Goal: Use online tool/utility

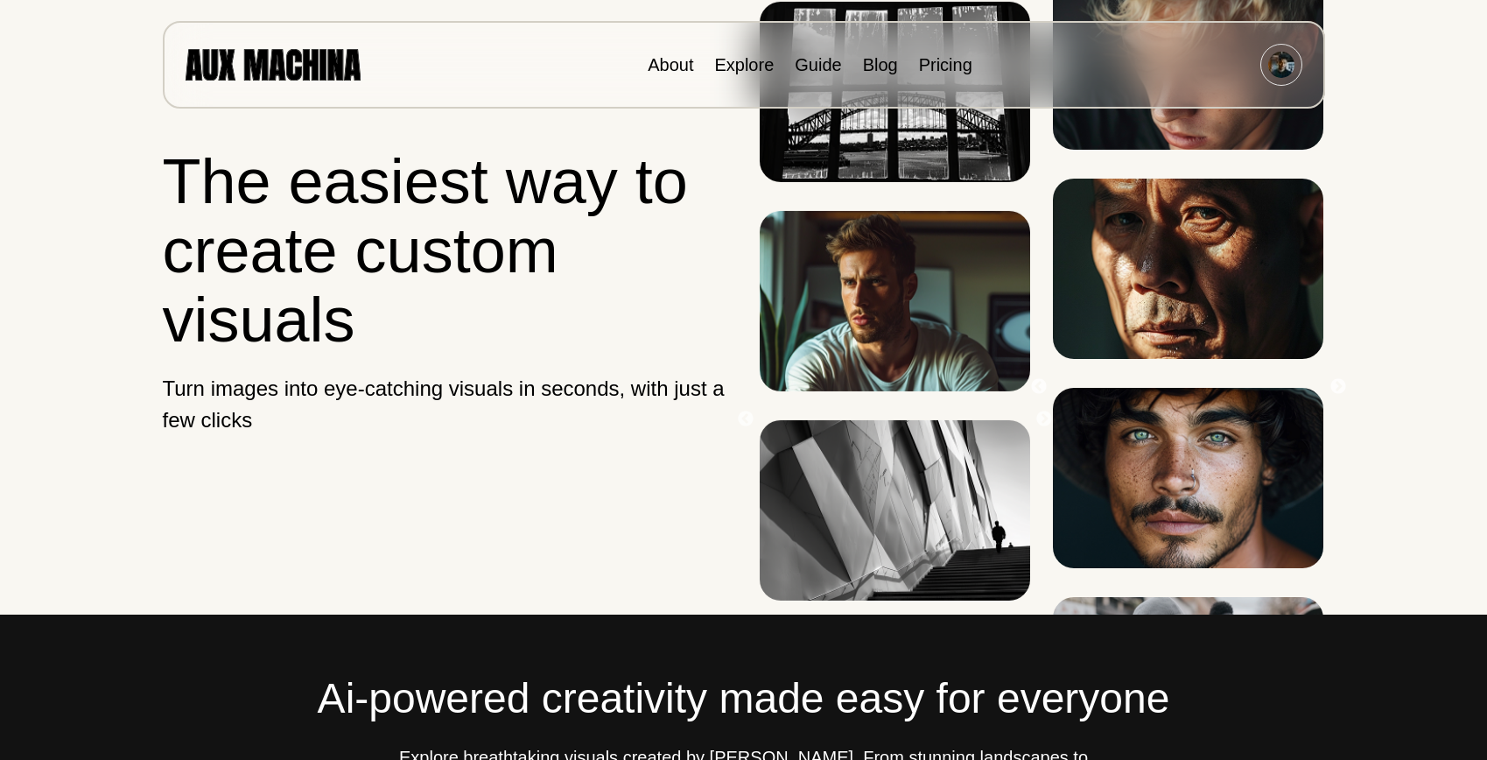
scroll to position [51, 0]
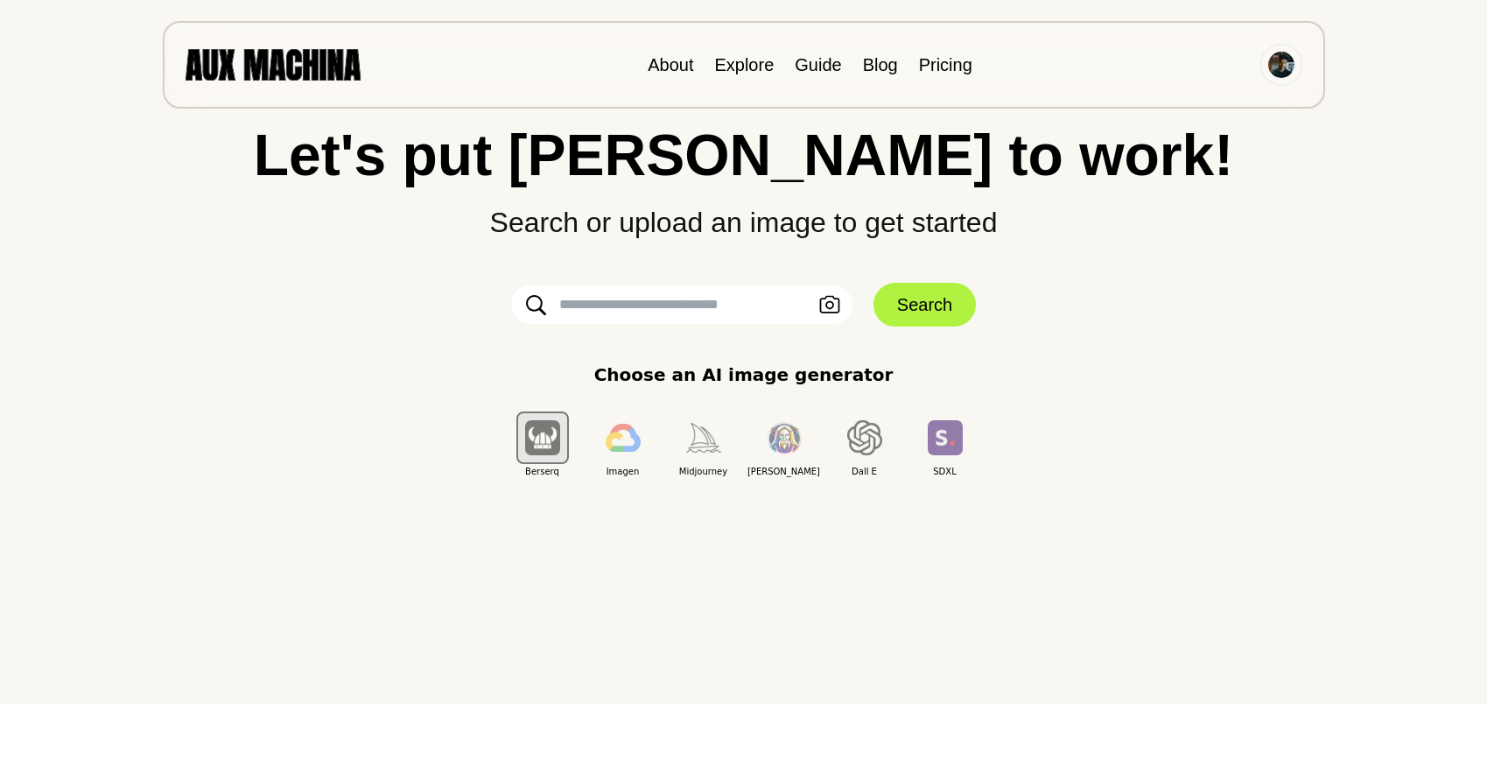
scroll to position [71, 0]
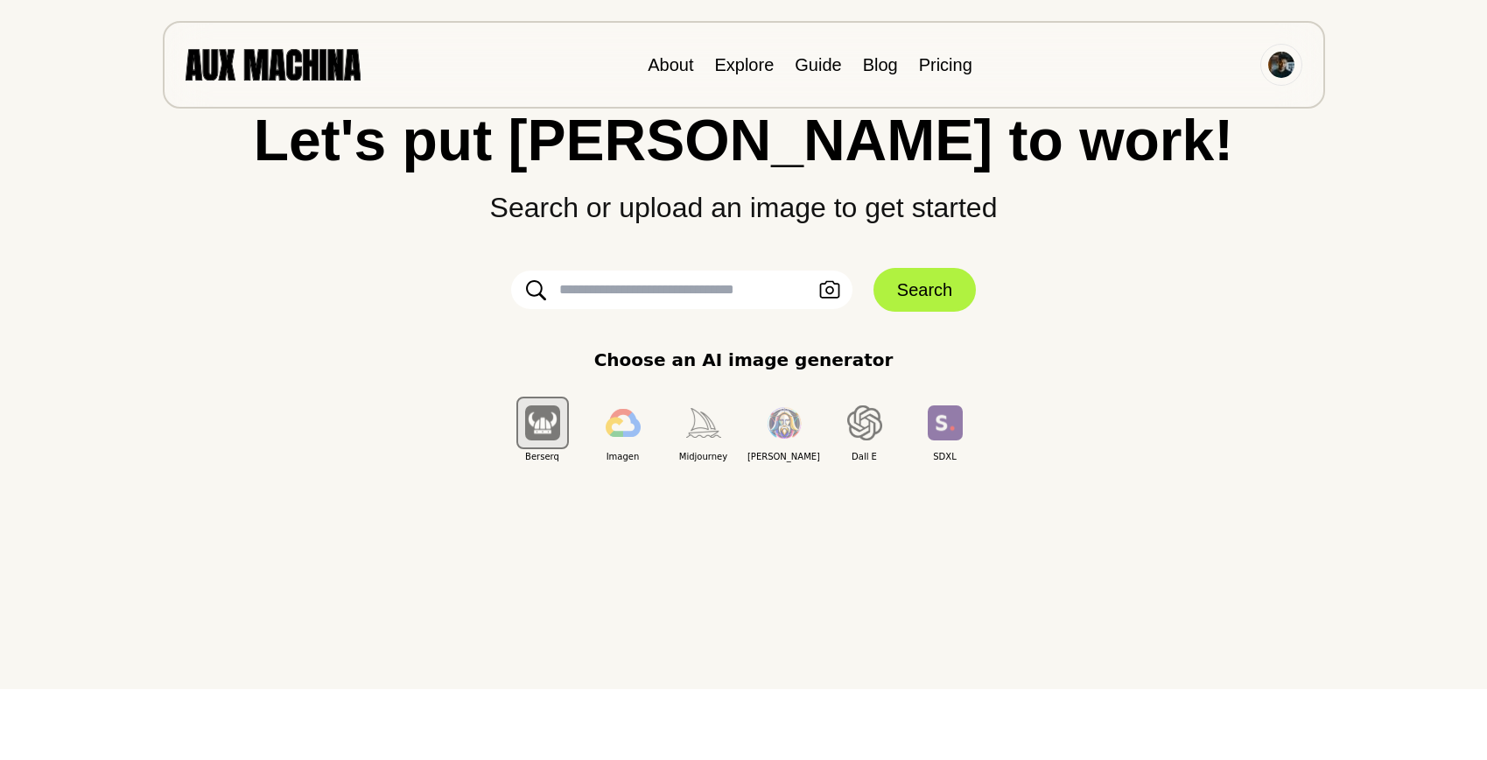
click at [712, 285] on input "text" at bounding box center [681, 289] width 341 height 39
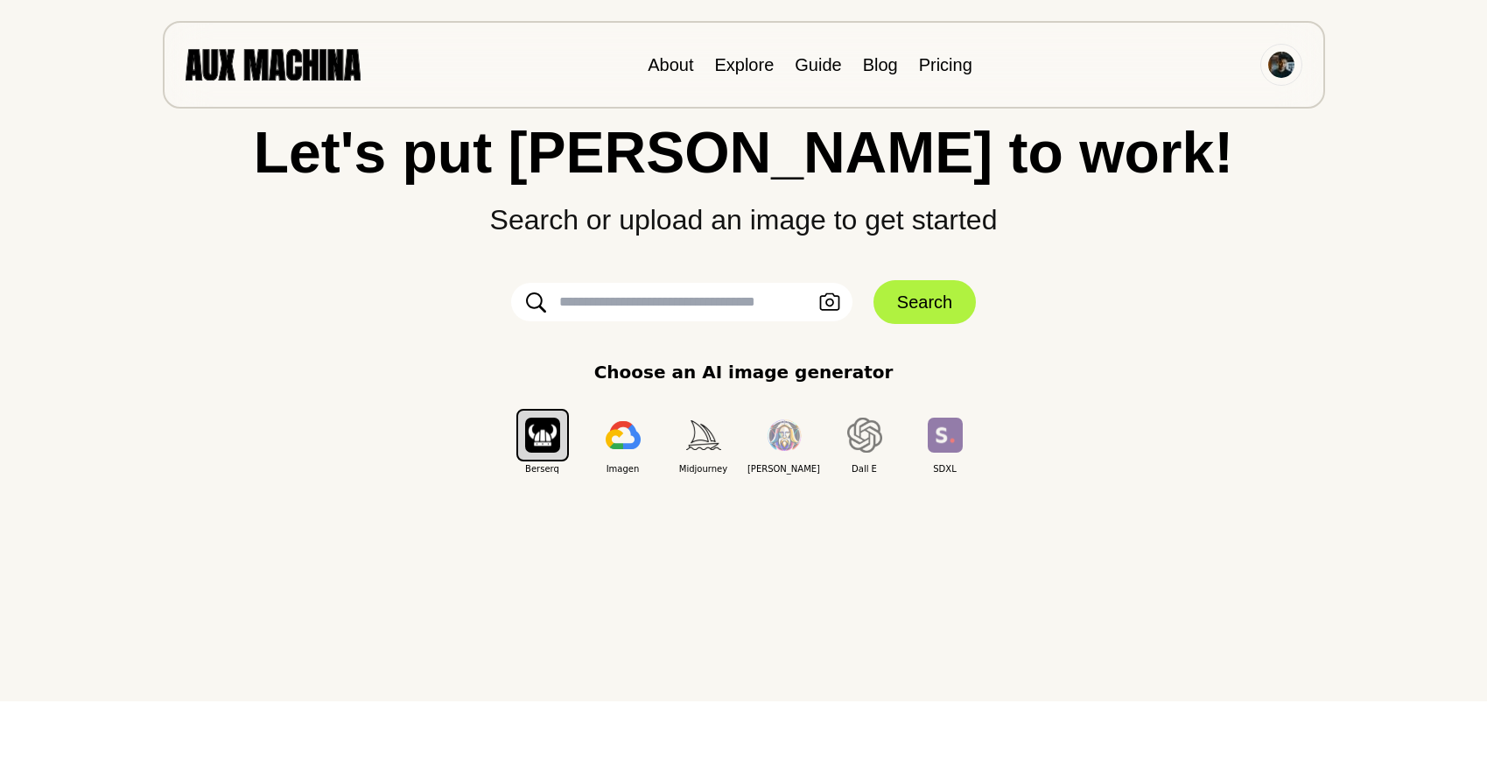
scroll to position [72, 0]
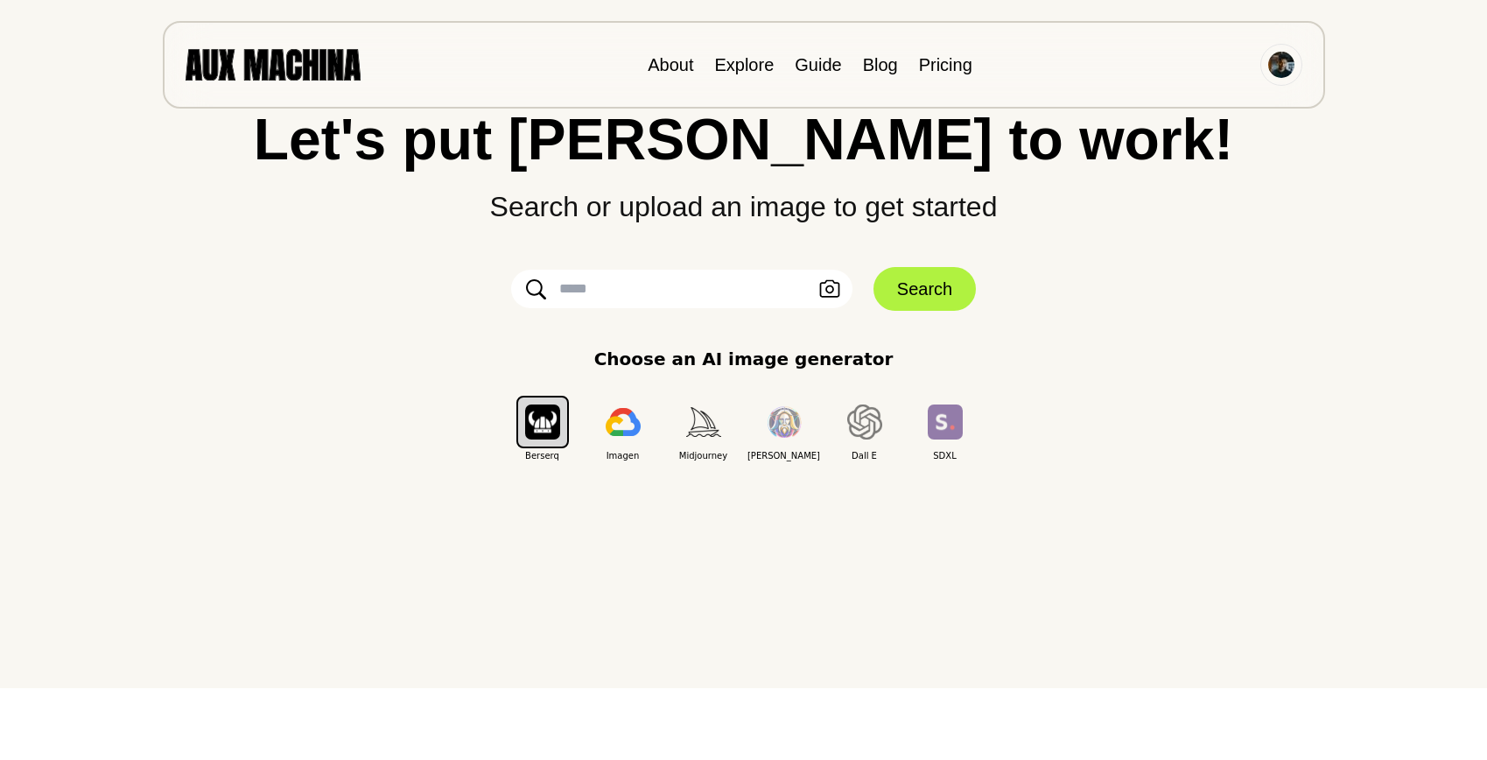
click at [703, 291] on input "text" at bounding box center [681, 289] width 341 height 39
click at [634, 432] on button "button" at bounding box center [623, 422] width 53 height 53
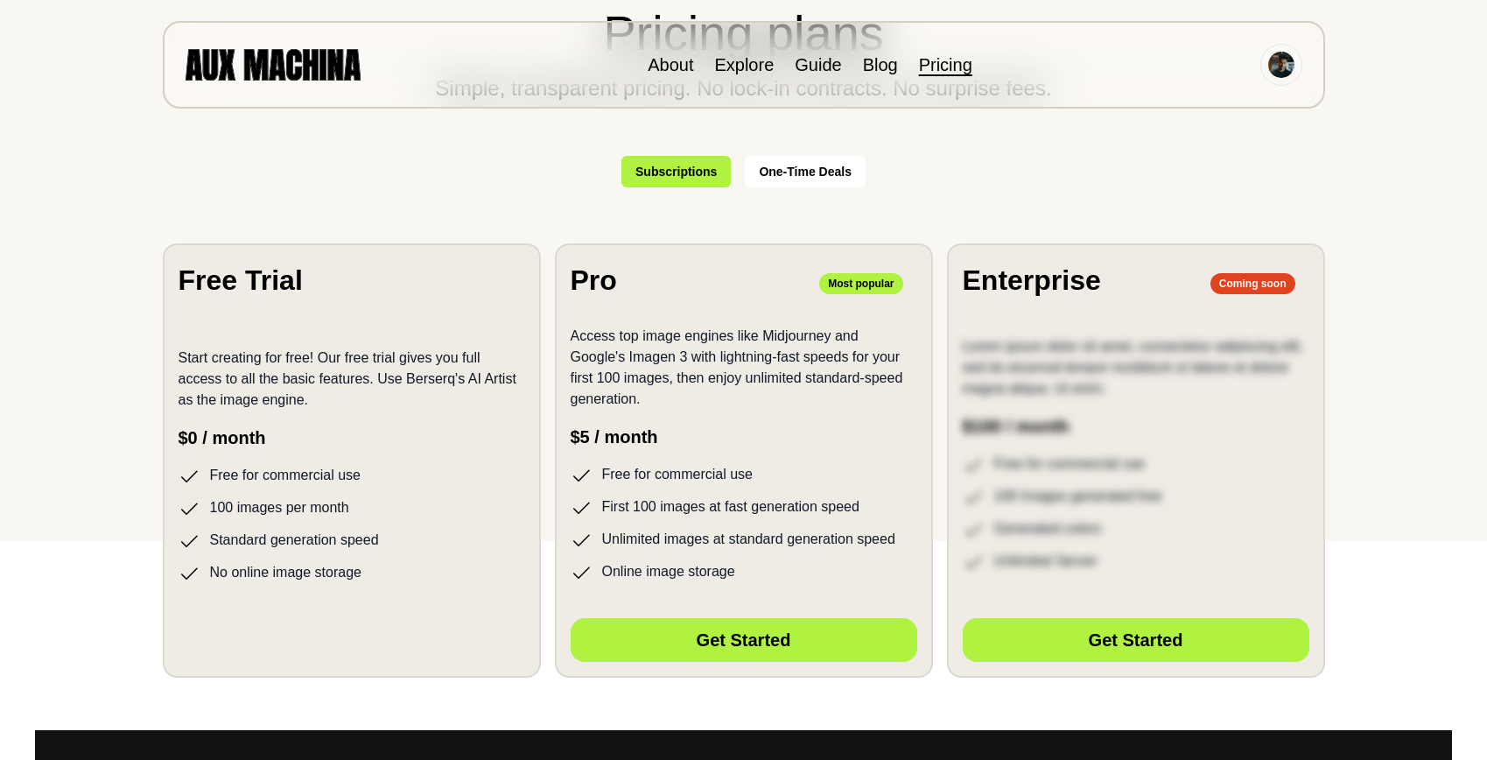
click at [385, 565] on li "No online image storage" at bounding box center [352, 573] width 347 height 22
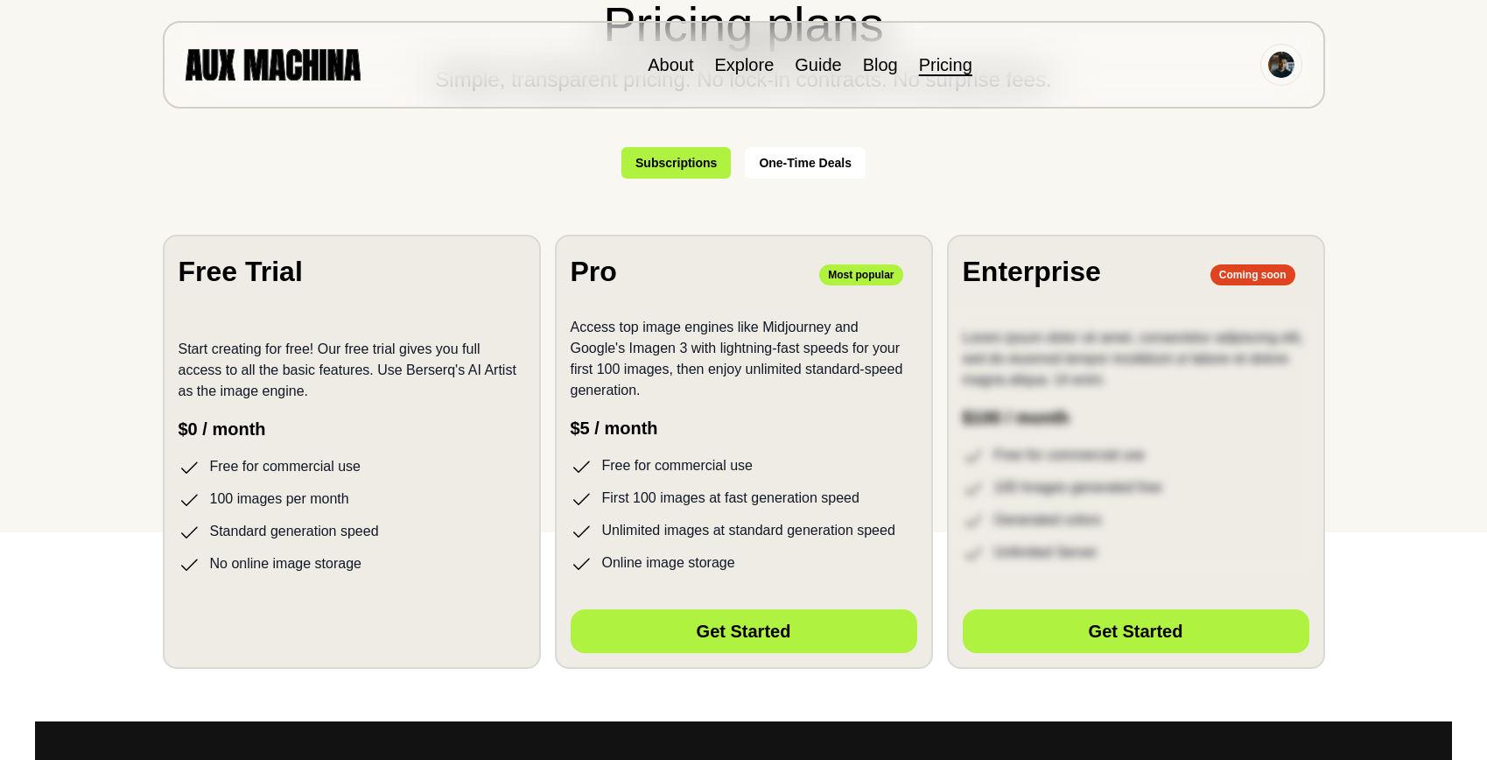
click at [333, 474] on li "Free for commercial use" at bounding box center [352, 467] width 347 height 22
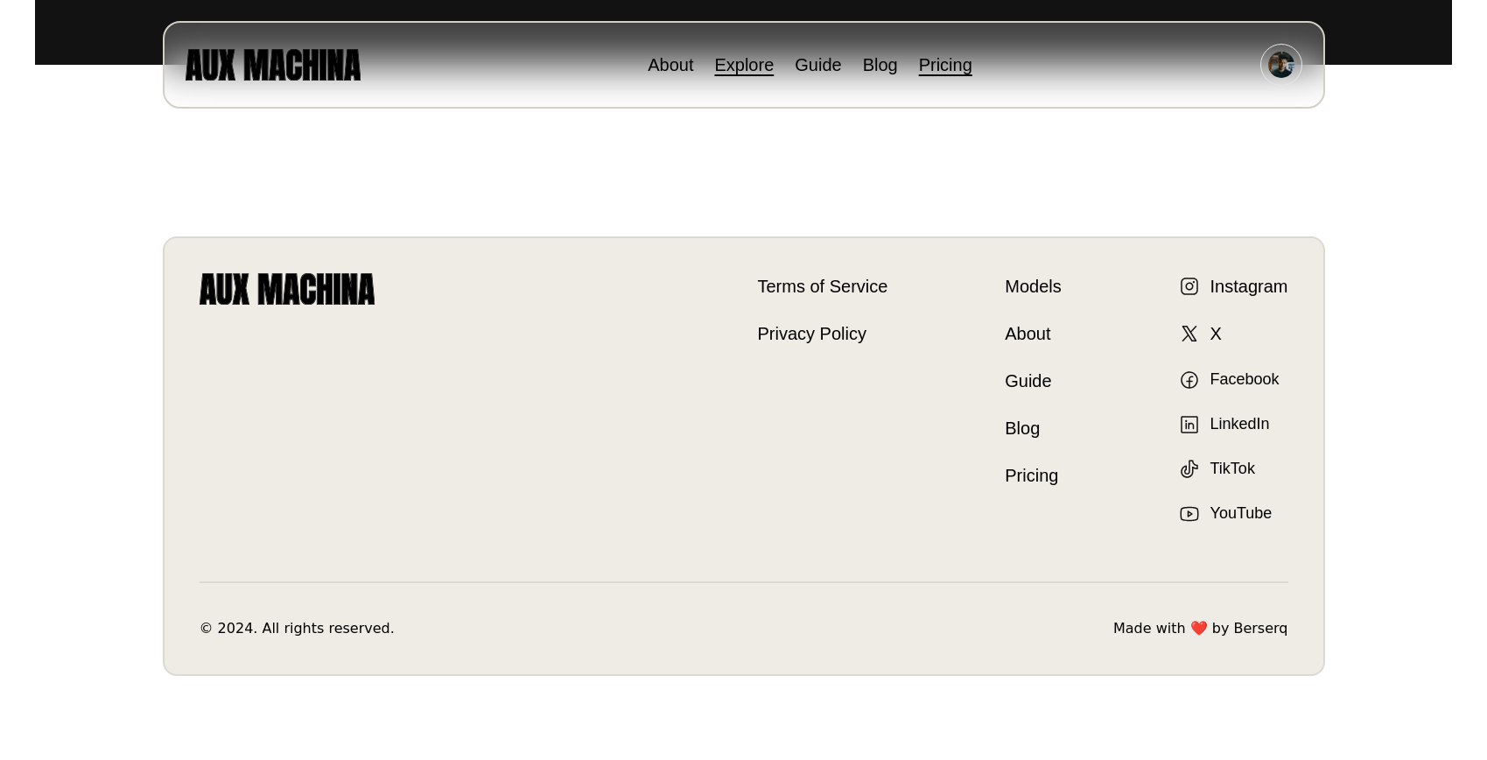
scroll to position [1866, 0]
click at [236, 59] on img at bounding box center [273, 64] width 175 height 31
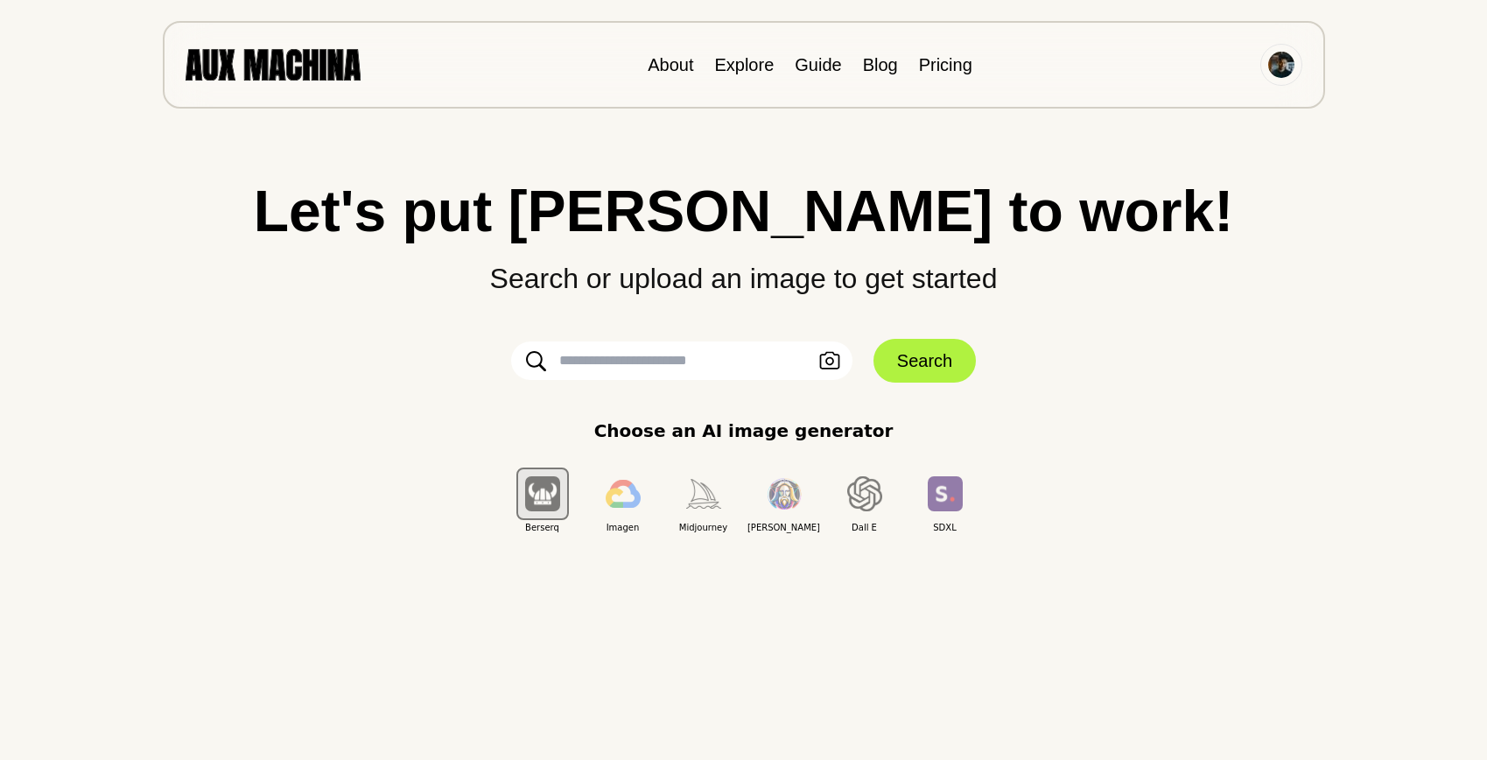
click at [572, 357] on input "text" at bounding box center [681, 360] width 341 height 39
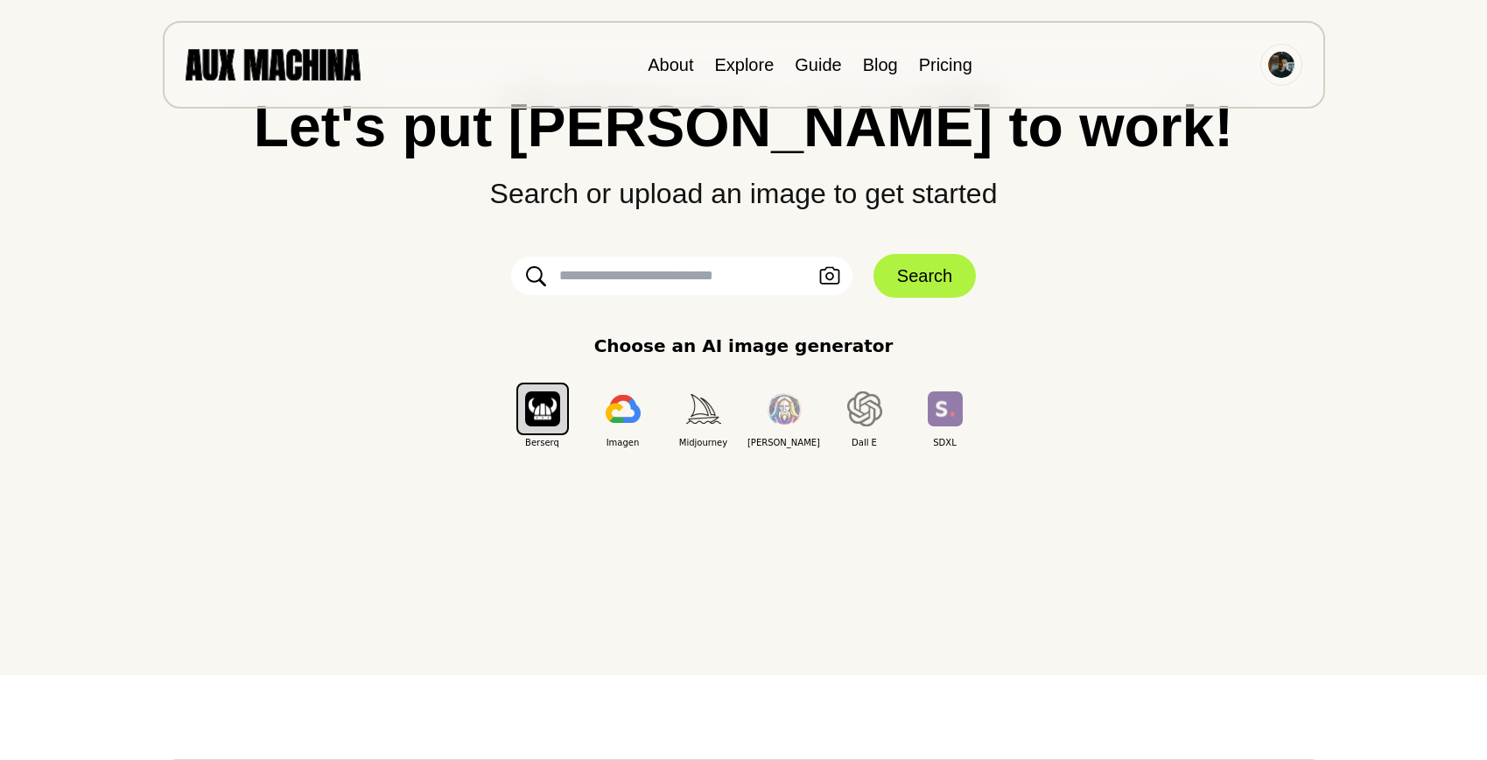
scroll to position [95, 0]
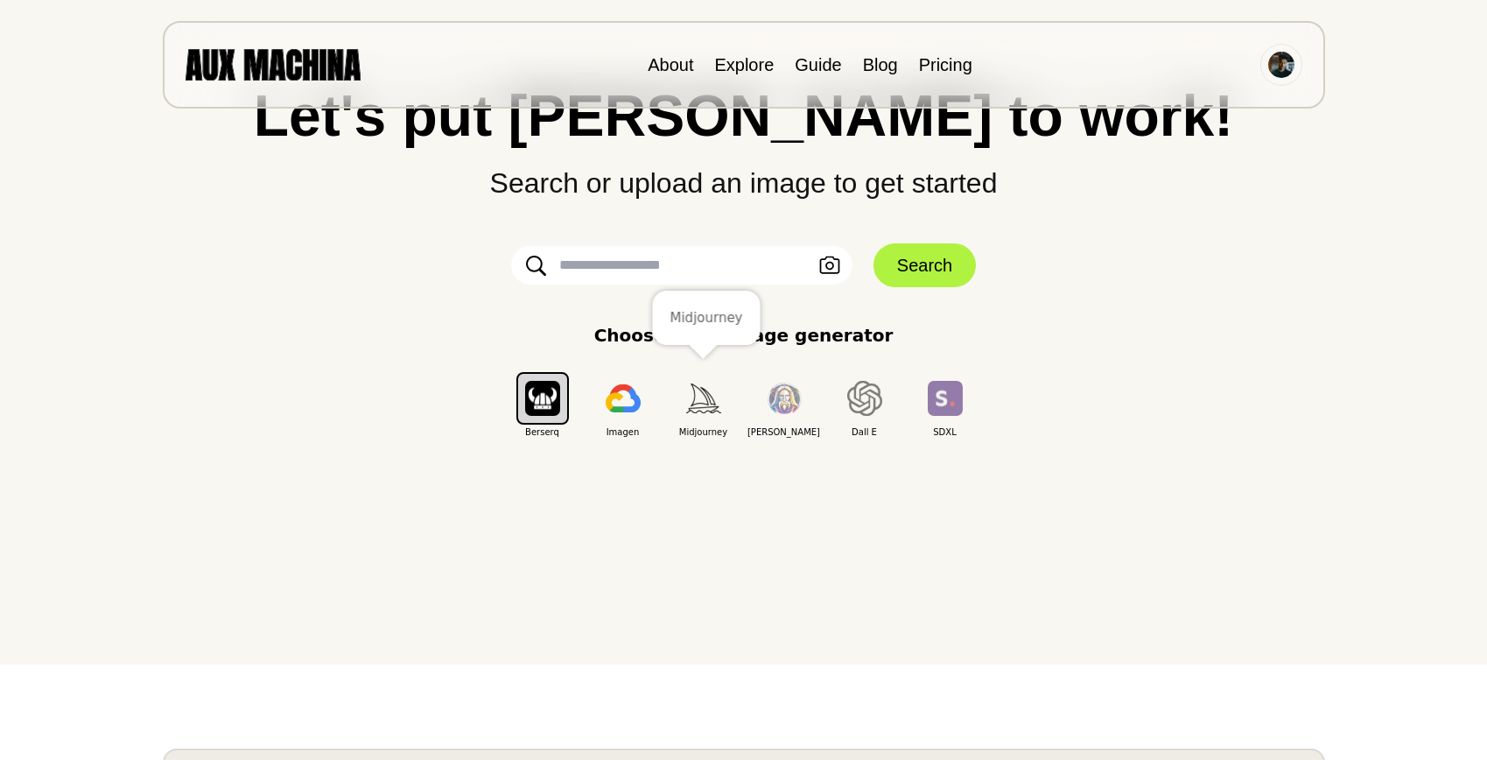
click at [704, 409] on img "button" at bounding box center [703, 397] width 35 height 29
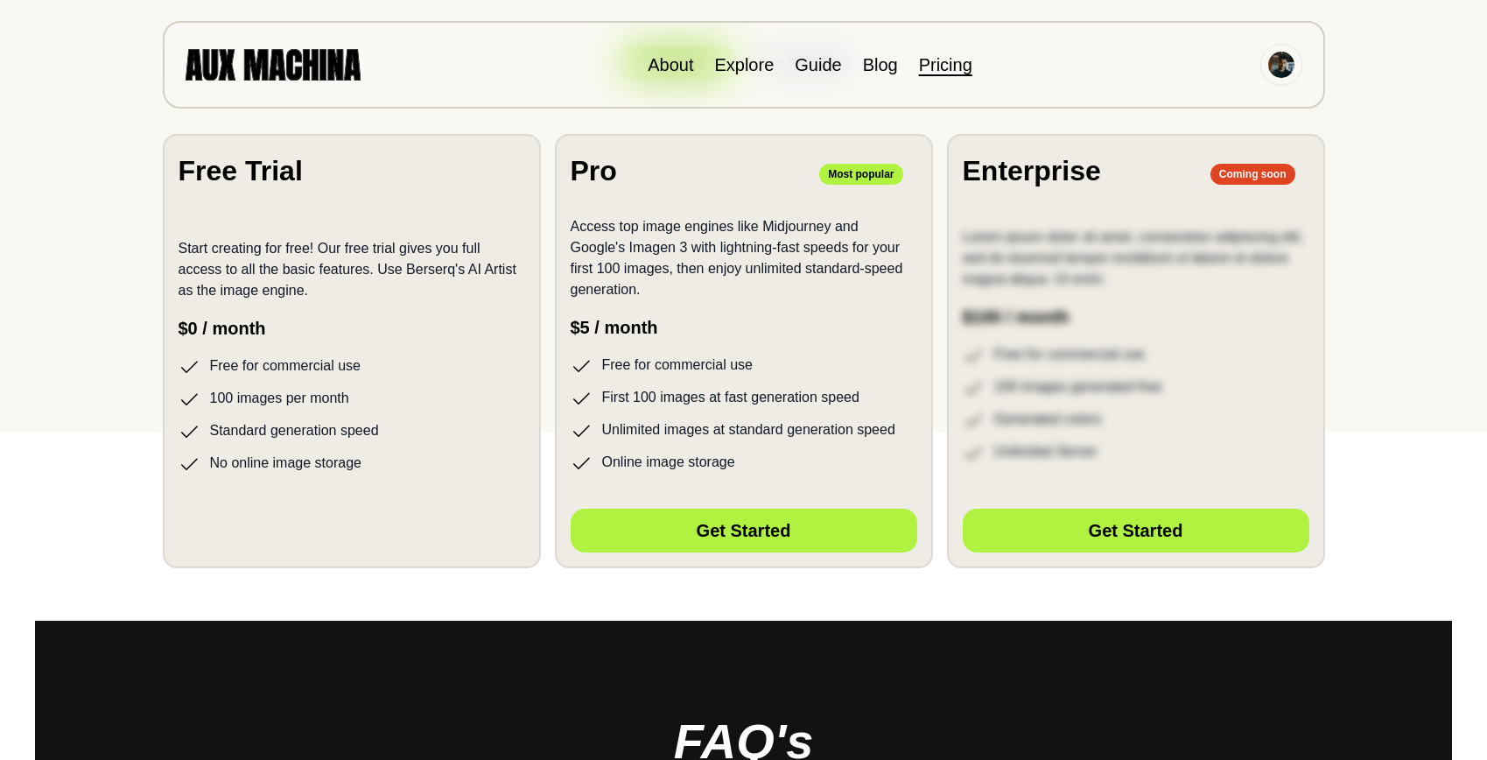
scroll to position [314, 0]
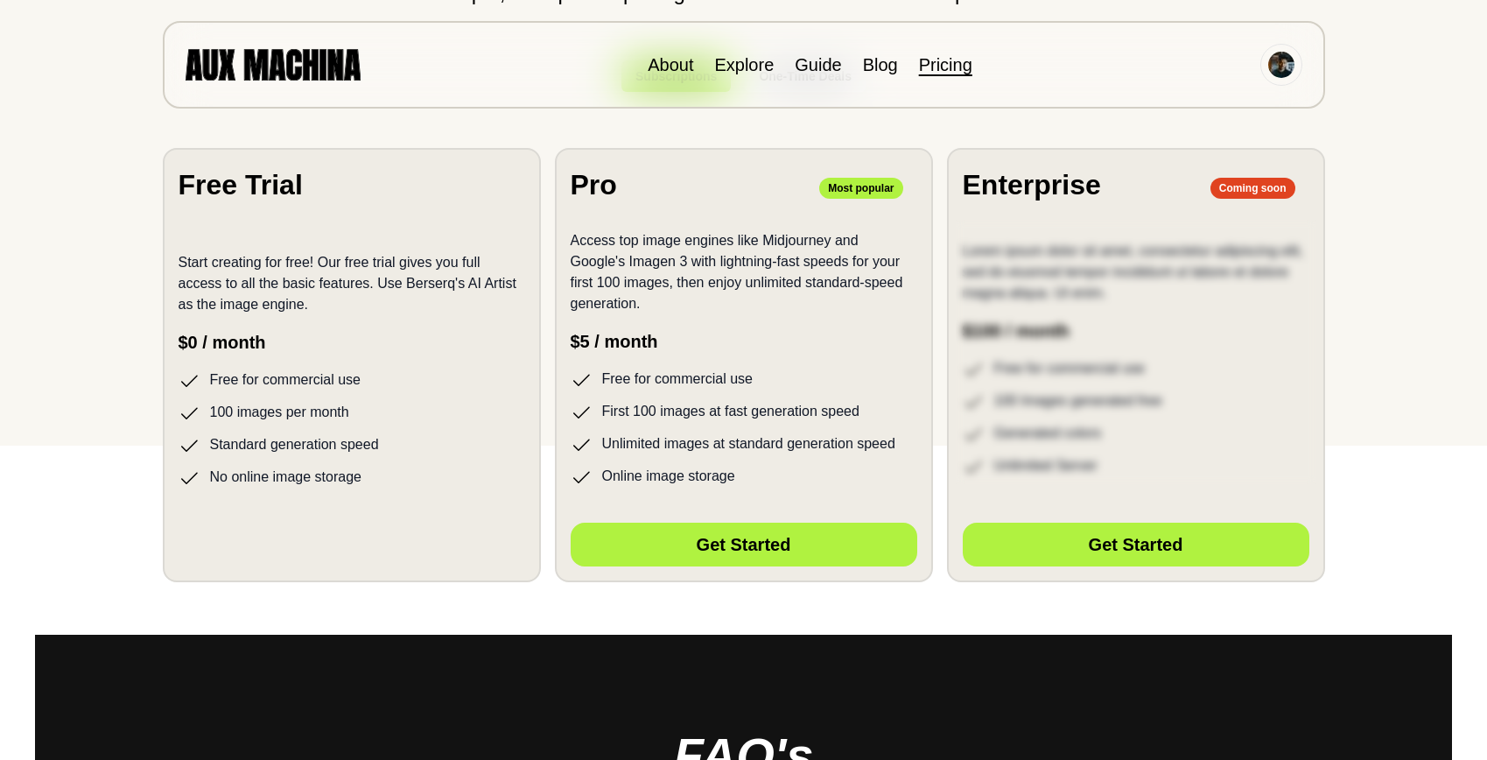
click at [308, 362] on div "Start creating for free! Our free trial gives you full access to all the basic …" at bounding box center [352, 359] width 347 height 257
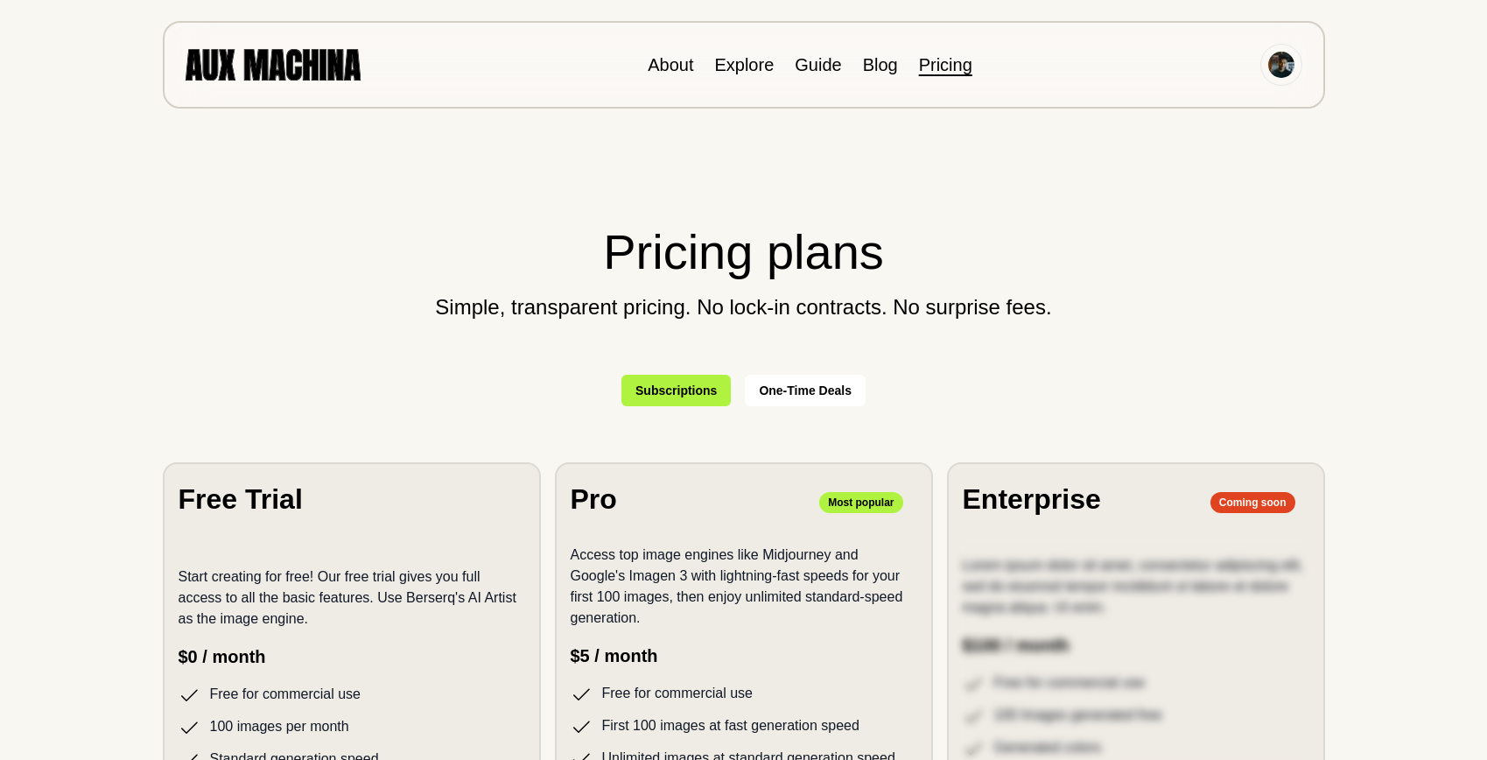
scroll to position [0, 0]
click at [275, 79] on img at bounding box center [273, 64] width 175 height 31
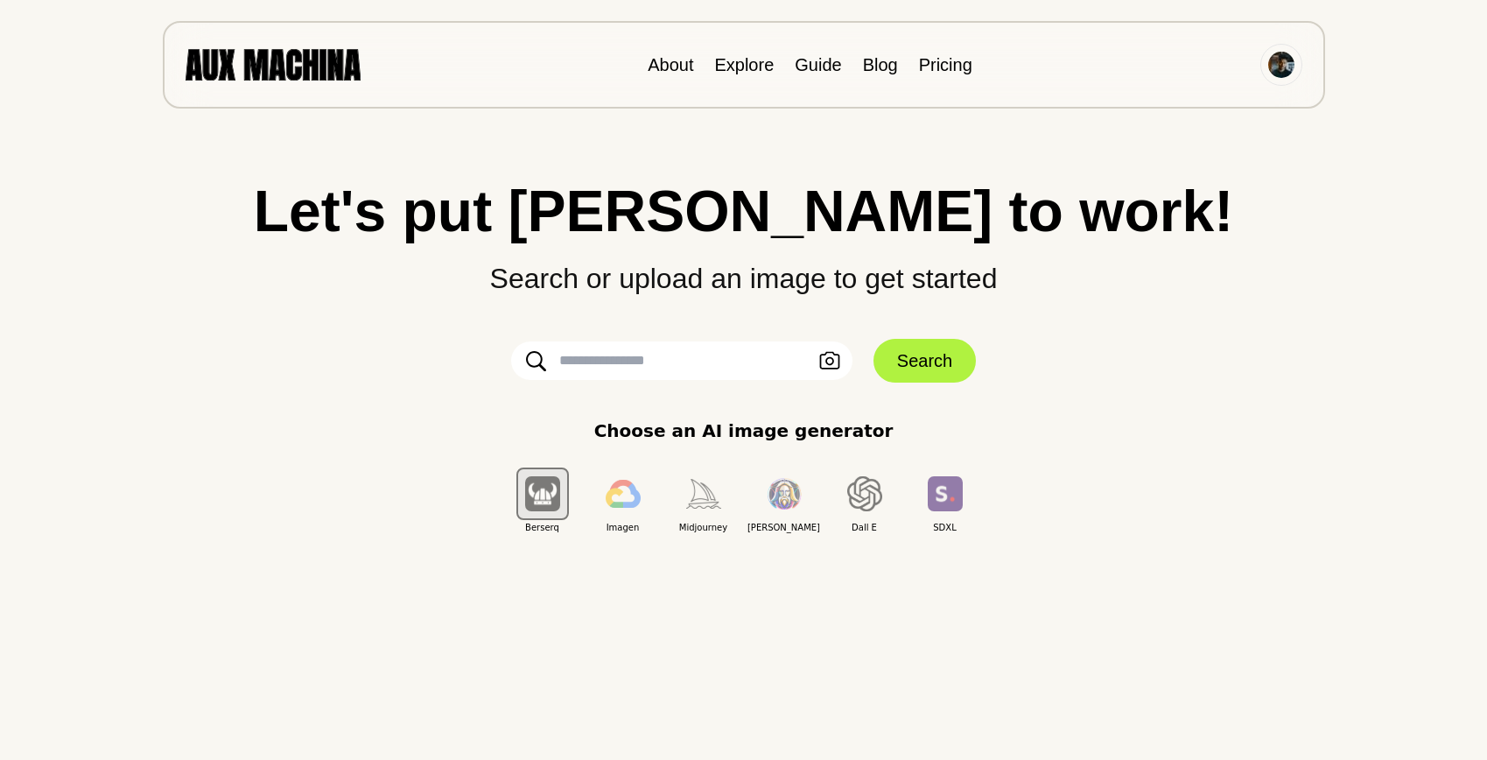
click at [614, 347] on input "text" at bounding box center [681, 360] width 341 height 39
paste input "**********"
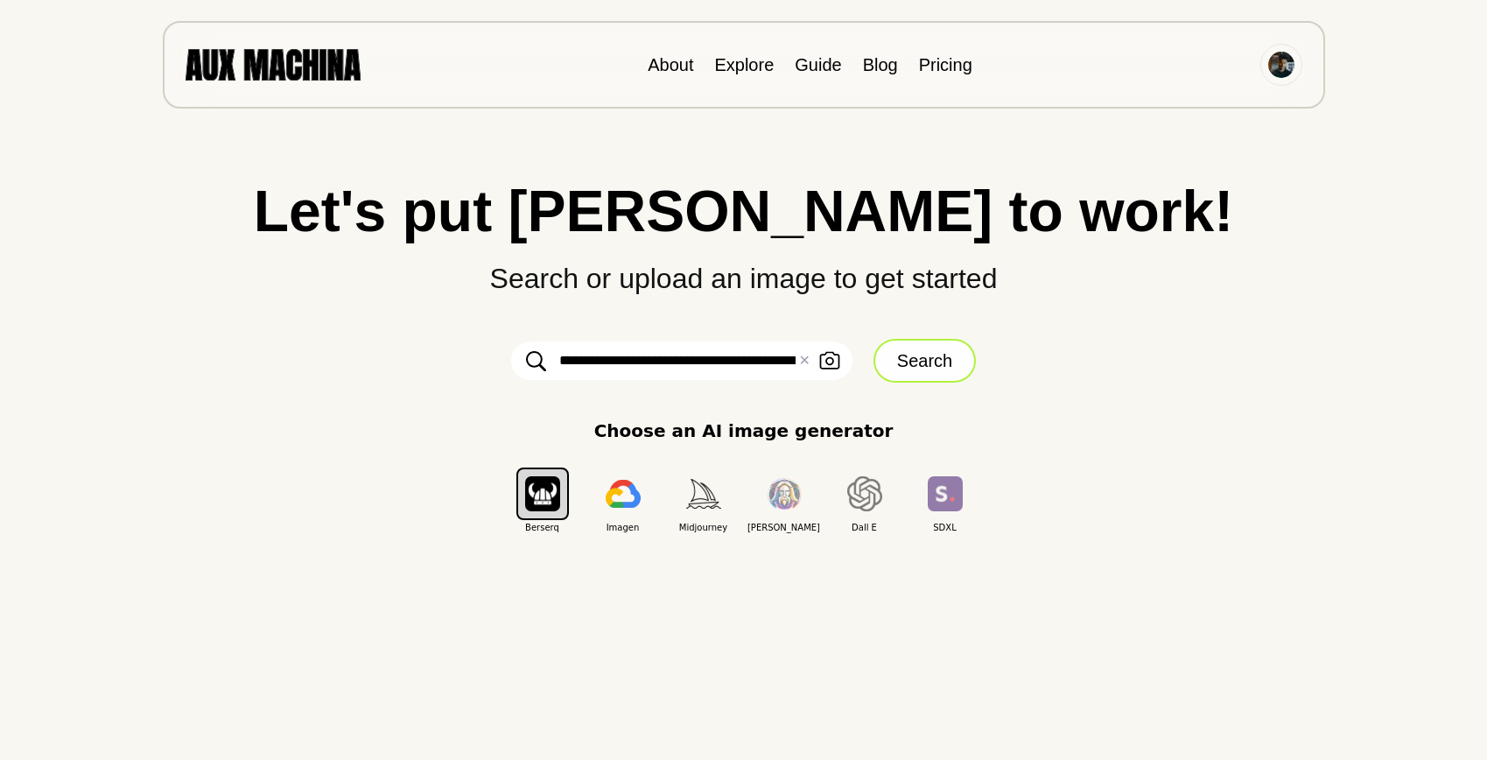
type input "**********"
click at [894, 368] on button "Search" at bounding box center [925, 361] width 102 height 44
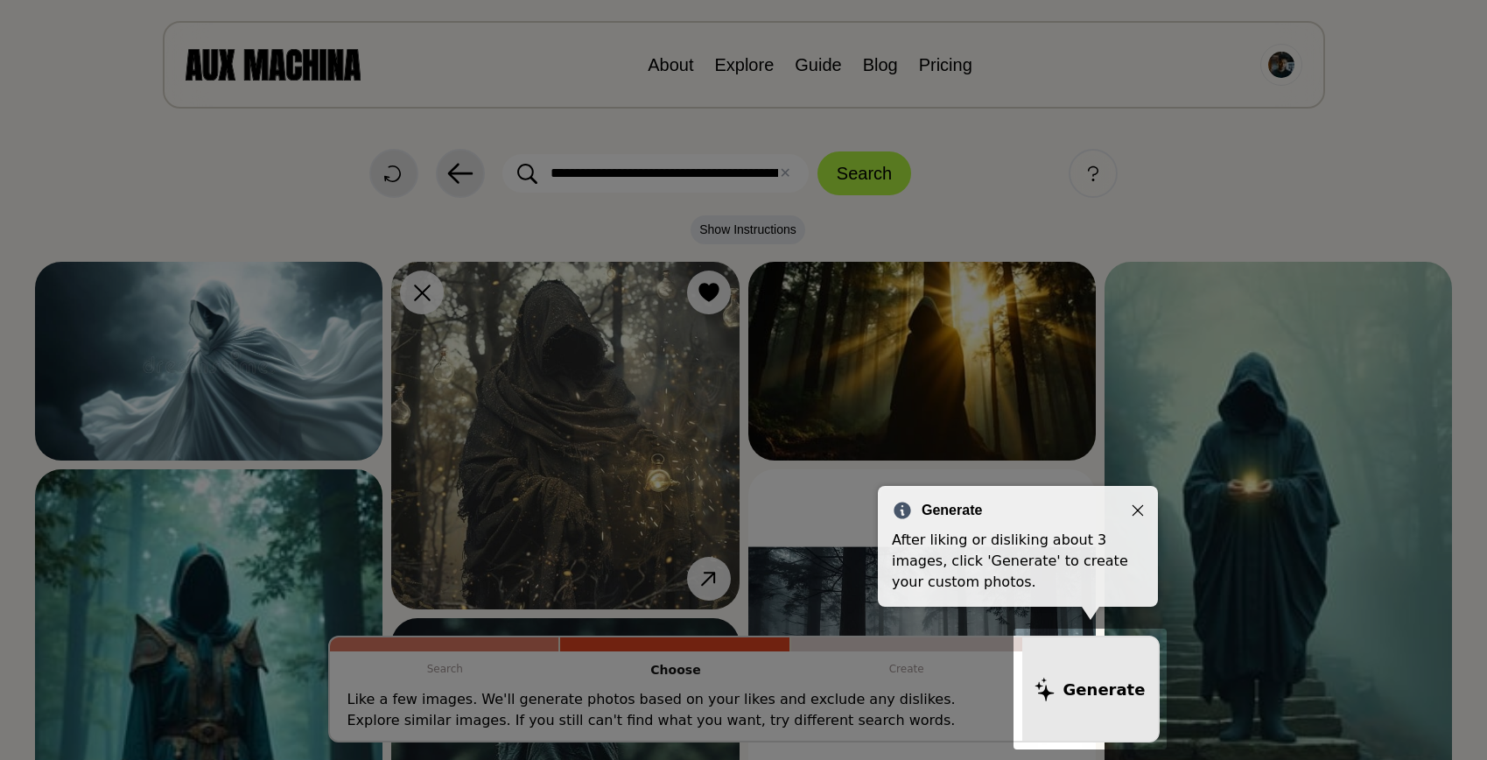
click at [1135, 506] on icon "Close" at bounding box center [1138, 510] width 12 height 12
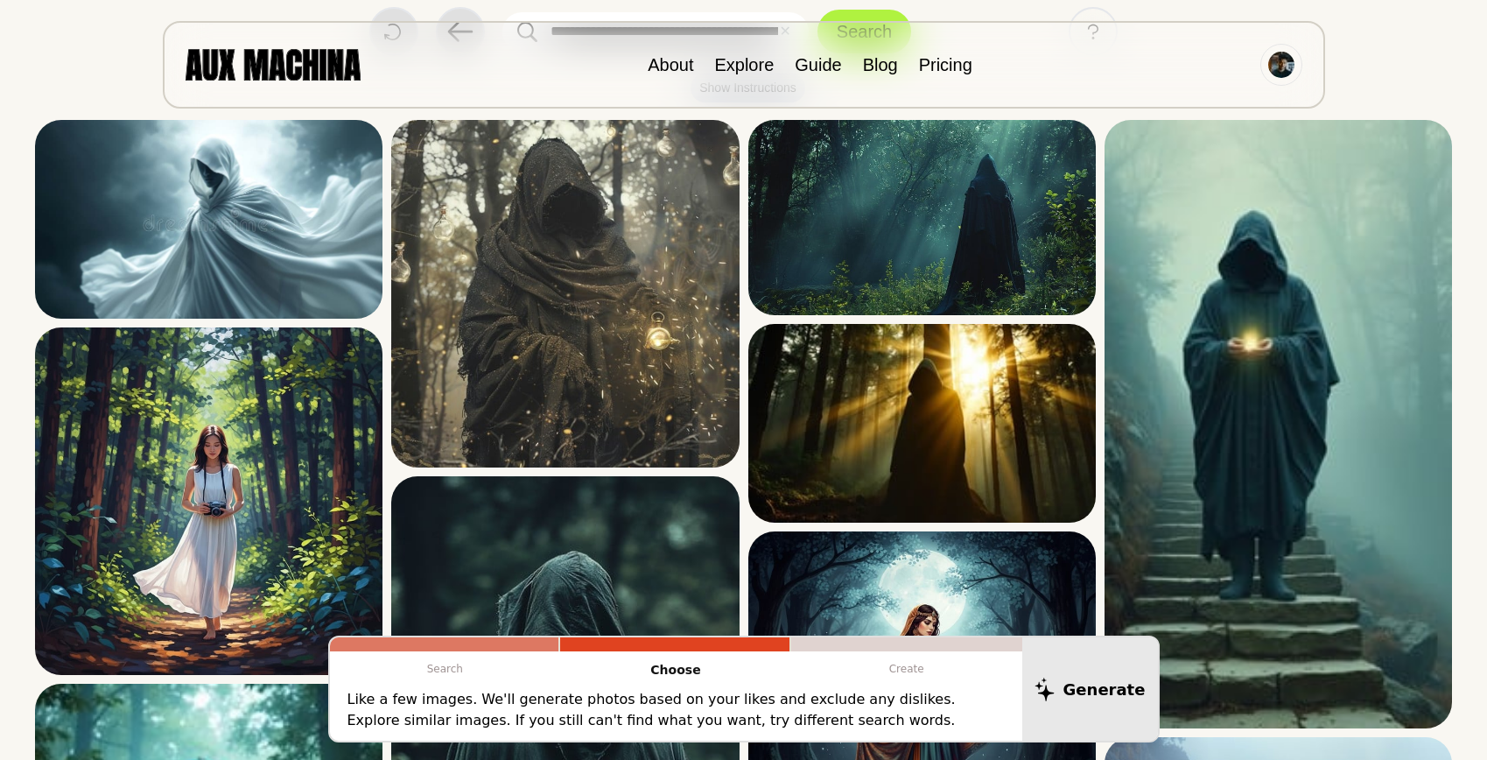
scroll to position [144, 0]
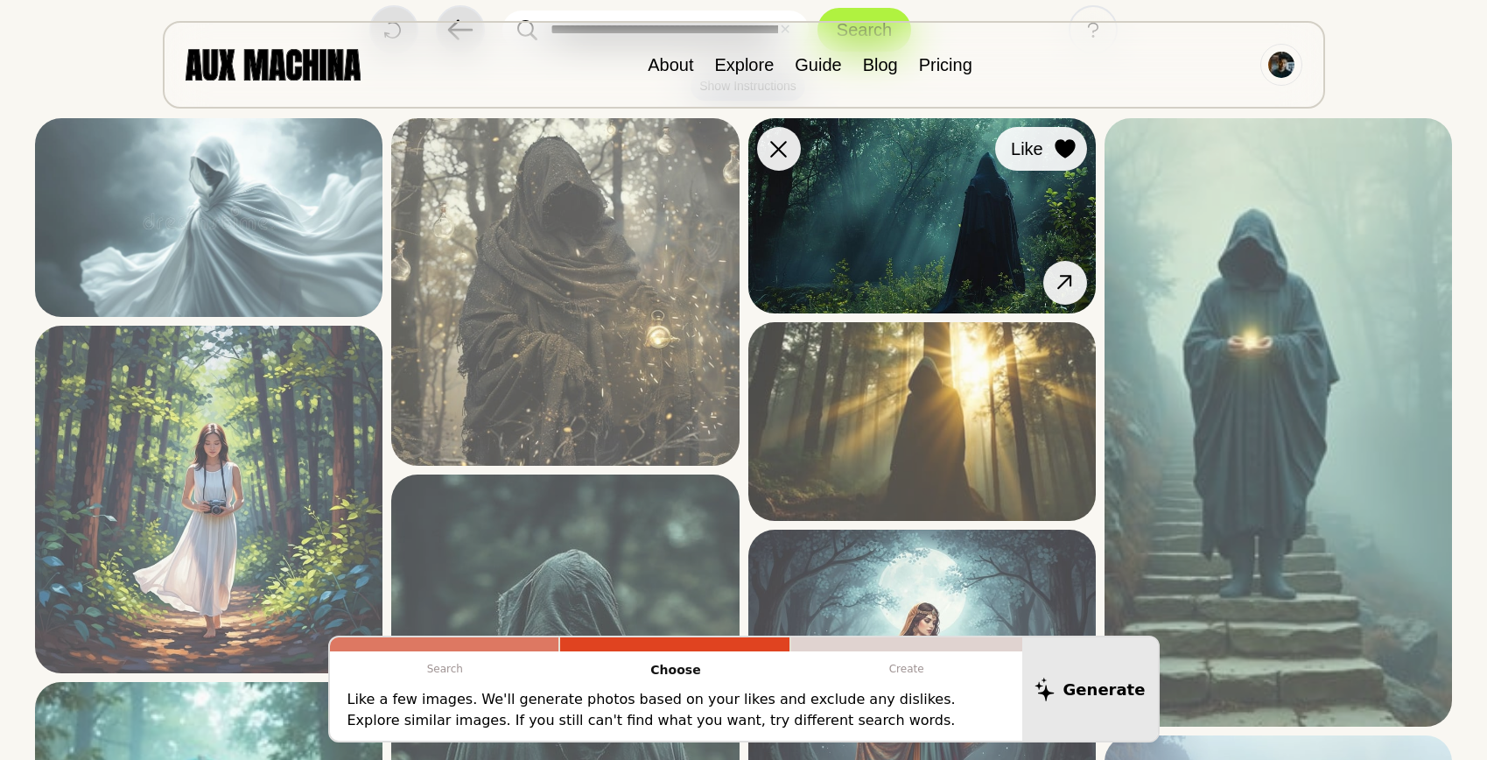
click at [1062, 144] on icon at bounding box center [1065, 148] width 20 height 19
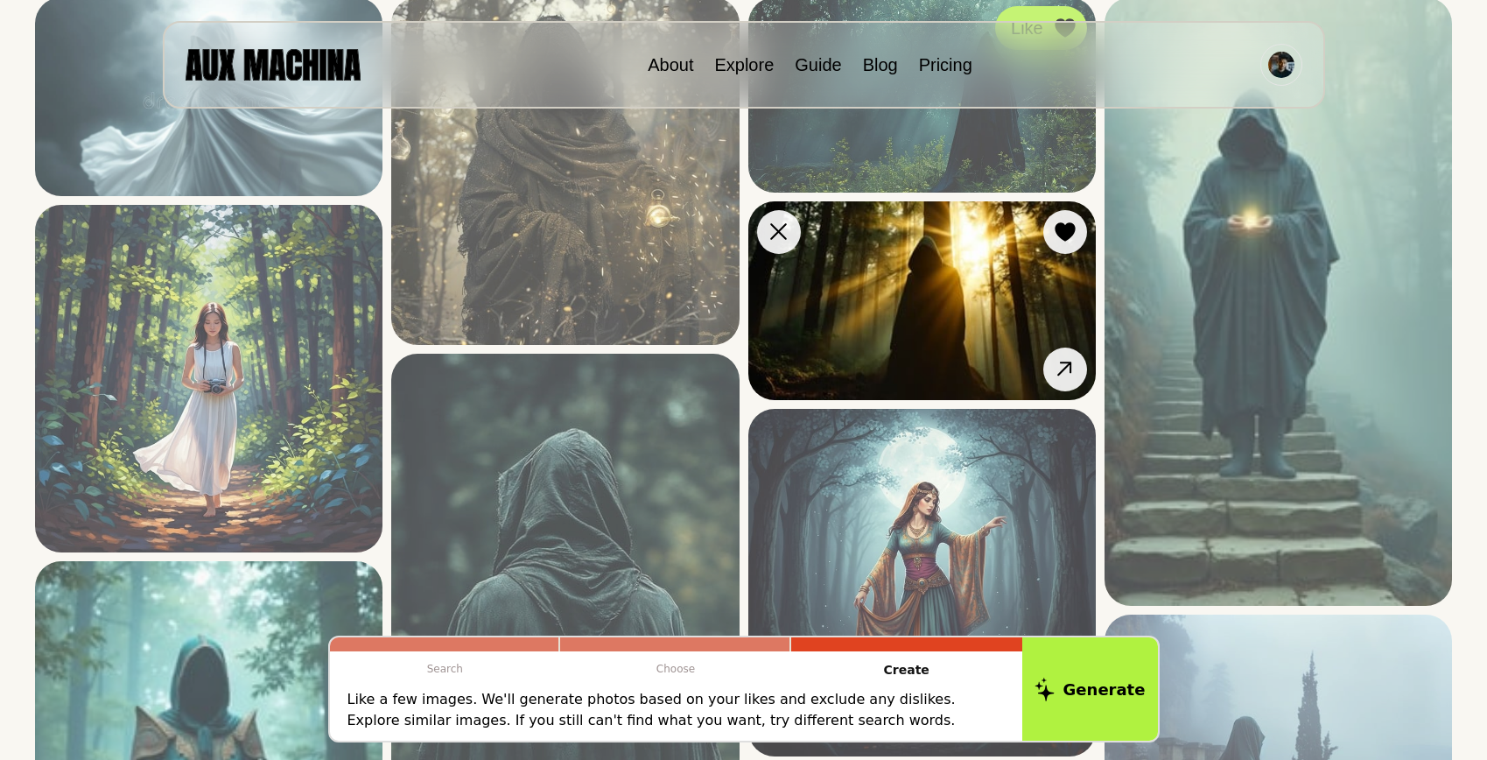
scroll to position [280, 0]
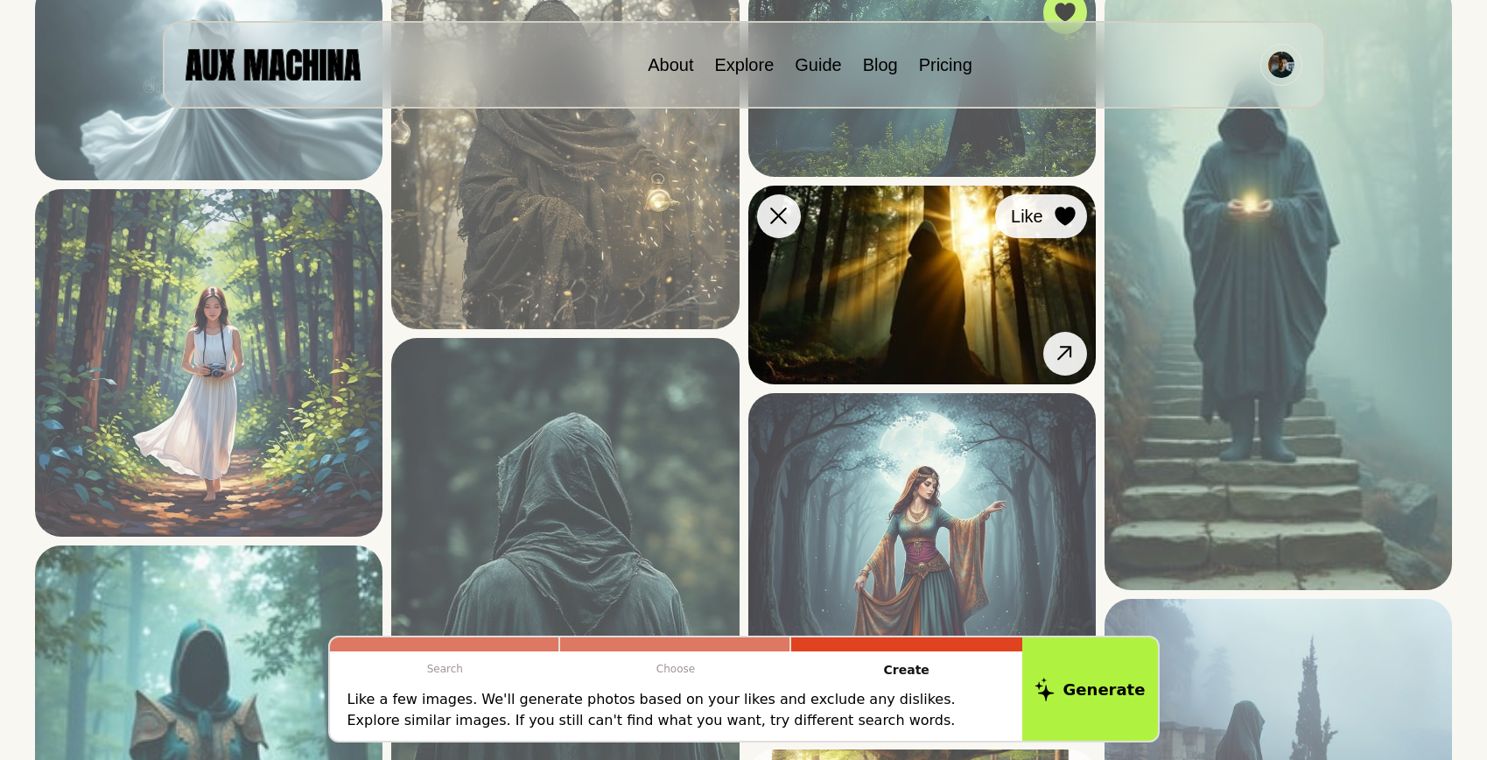
click at [1057, 207] on icon at bounding box center [1065, 216] width 21 height 19
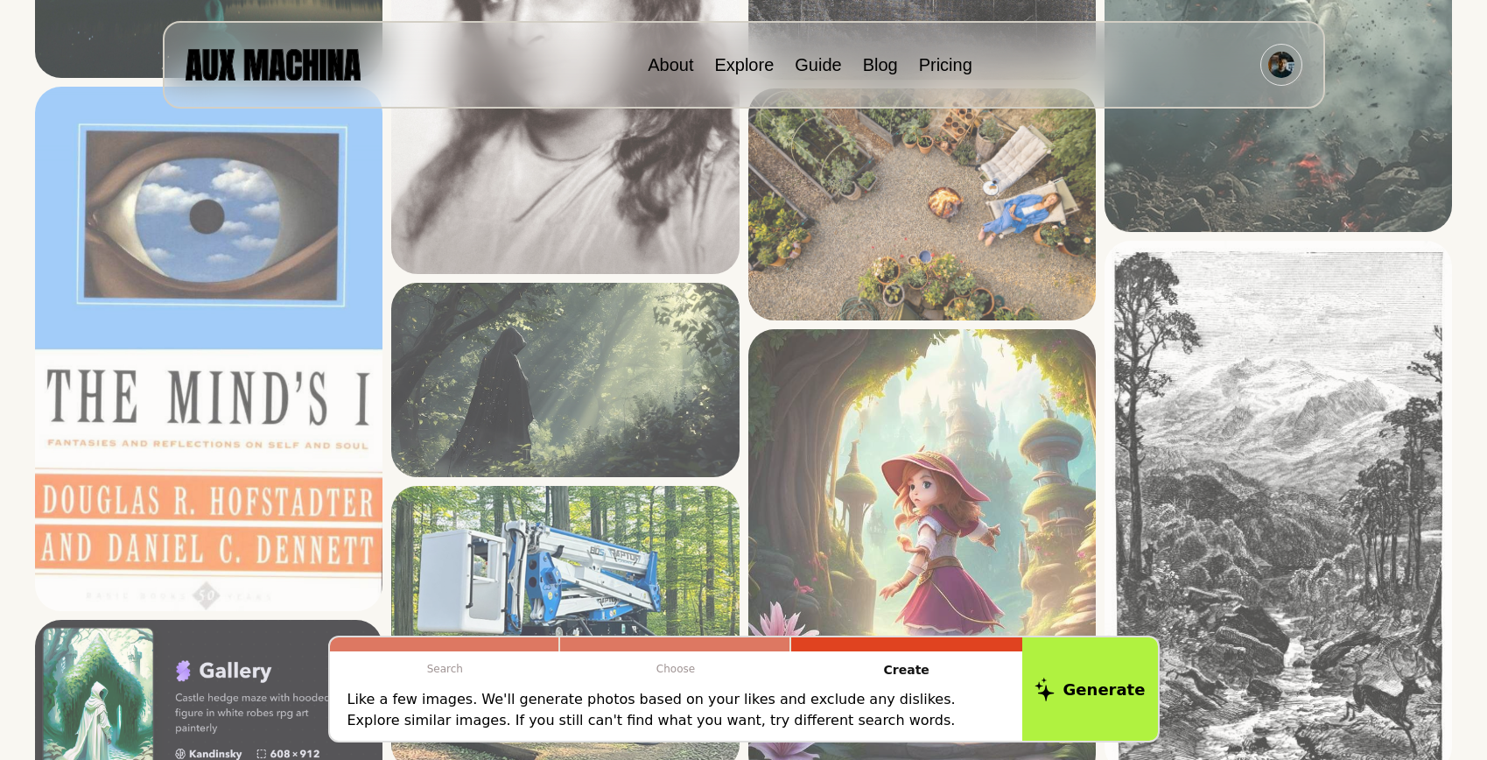
scroll to position [2291, 0]
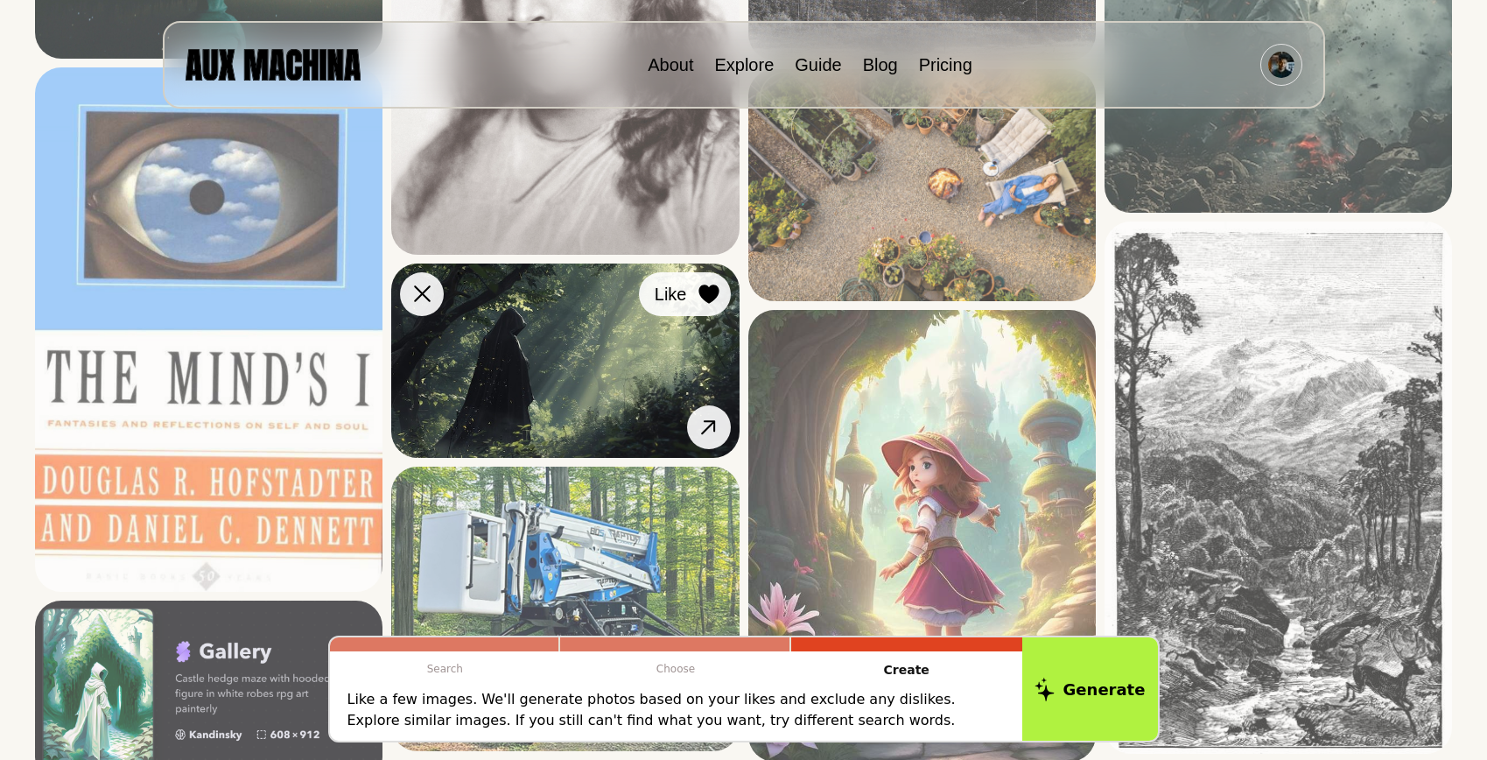
click at [708, 295] on icon at bounding box center [709, 293] width 20 height 19
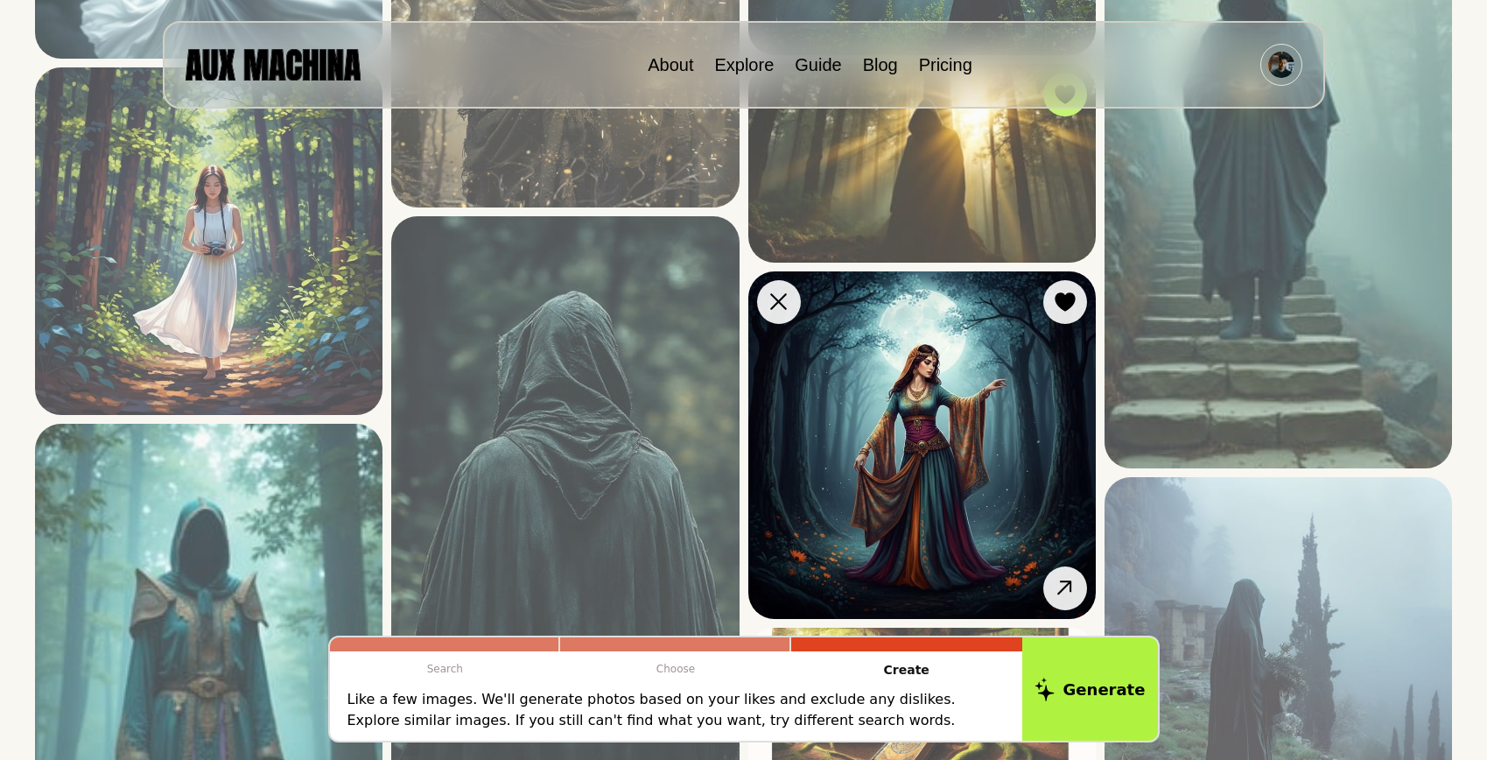
scroll to position [151, 0]
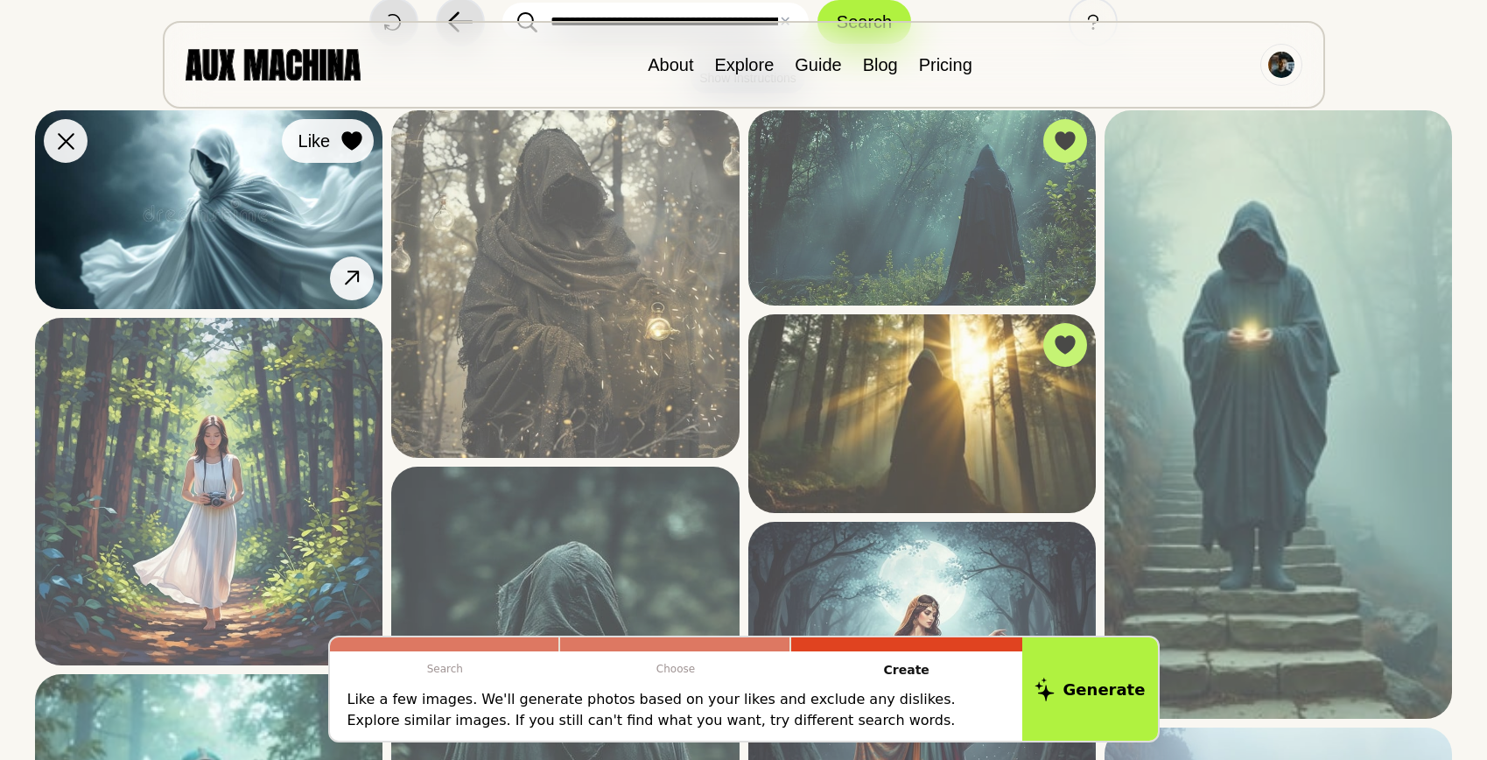
click at [352, 132] on icon at bounding box center [351, 140] width 21 height 19
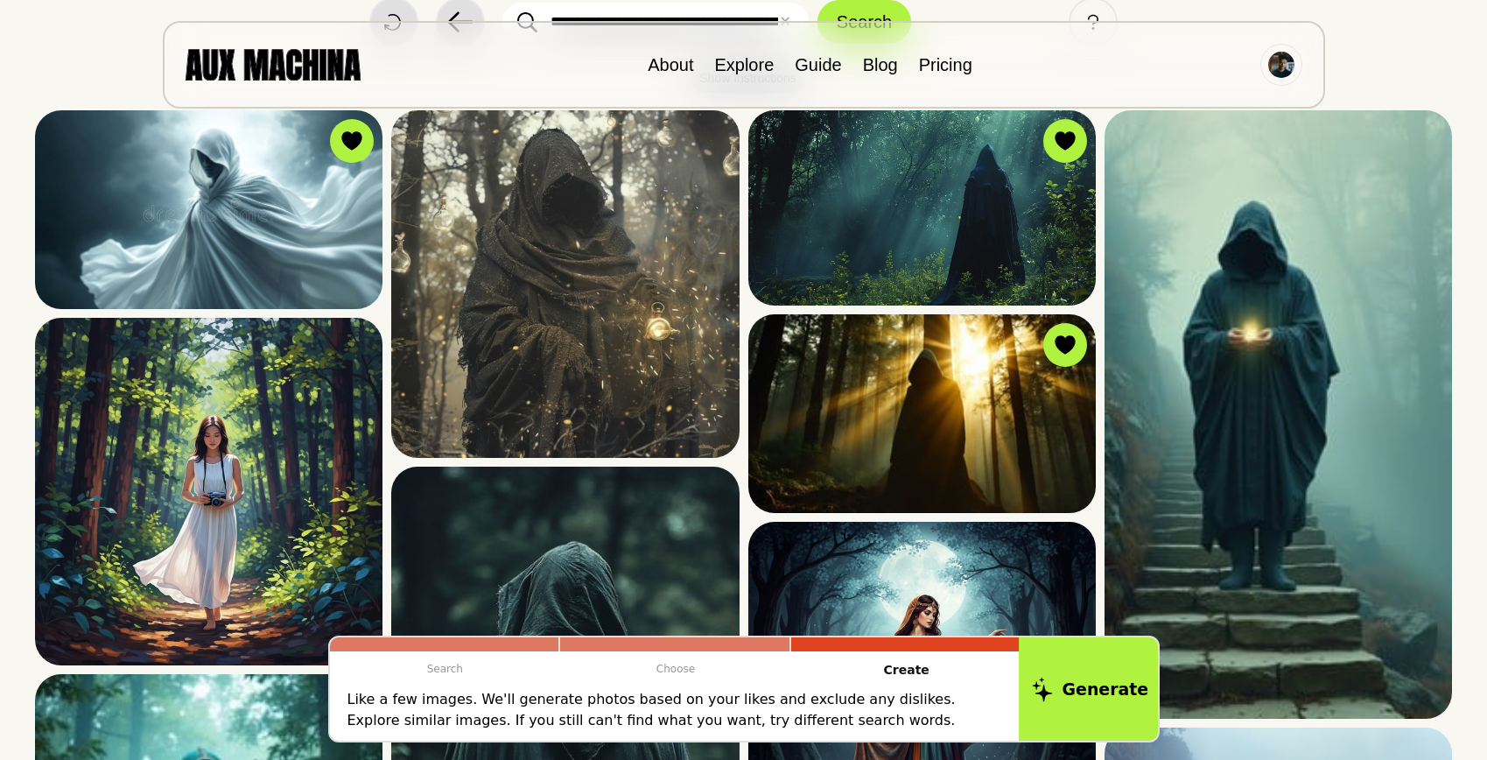
click at [1101, 691] on button "Generate" at bounding box center [1090, 689] width 143 height 109
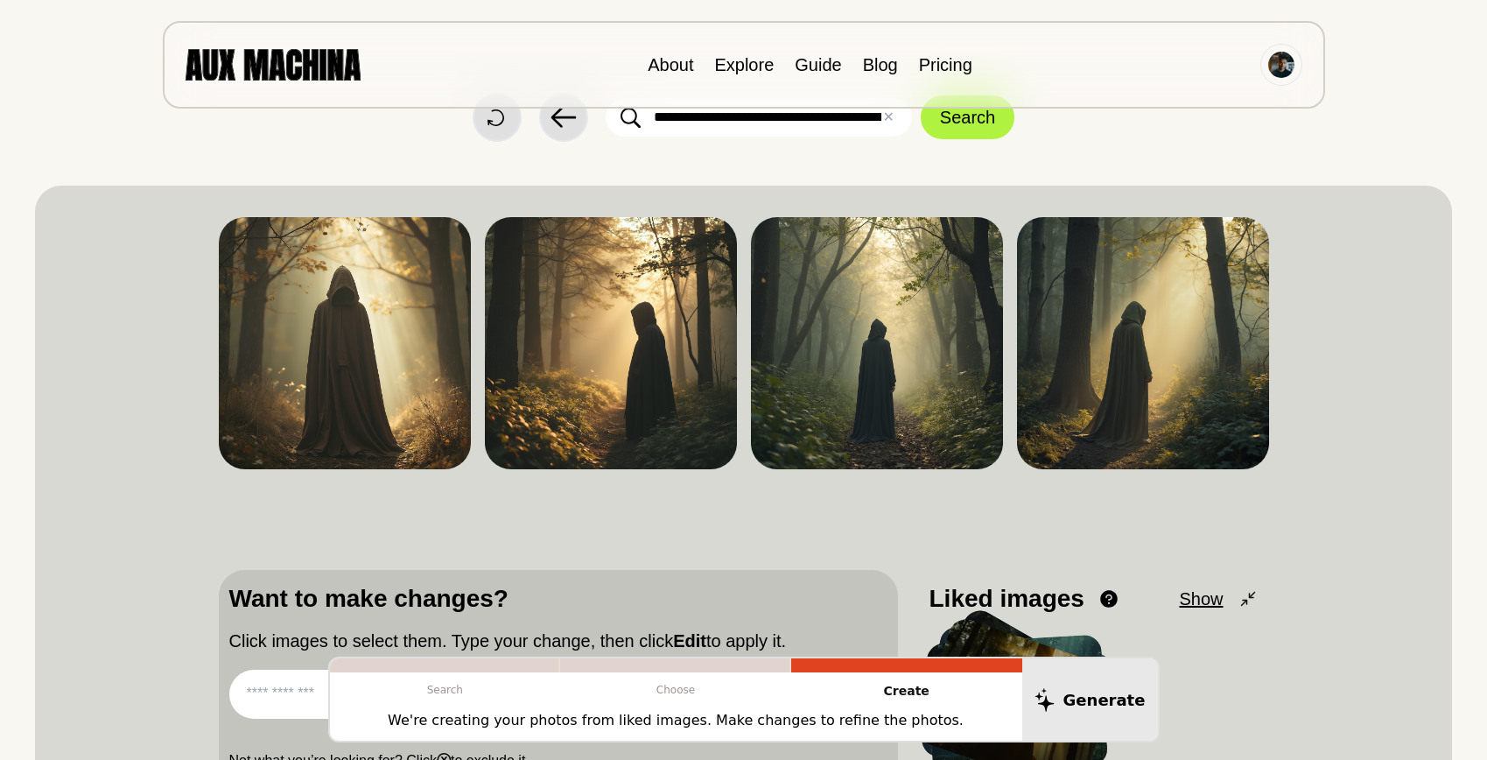
scroll to position [48, 0]
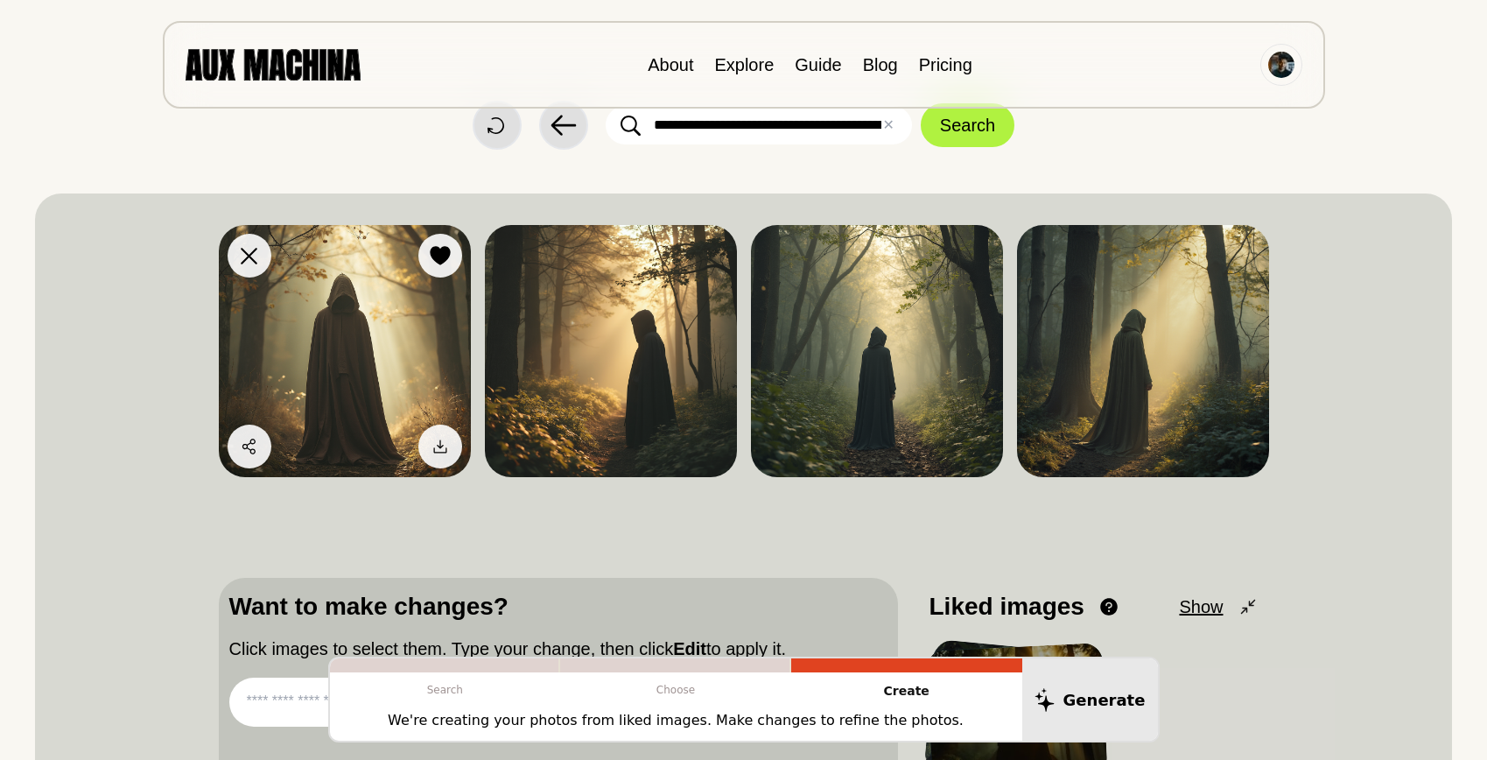
click at [352, 348] on img at bounding box center [345, 351] width 252 height 252
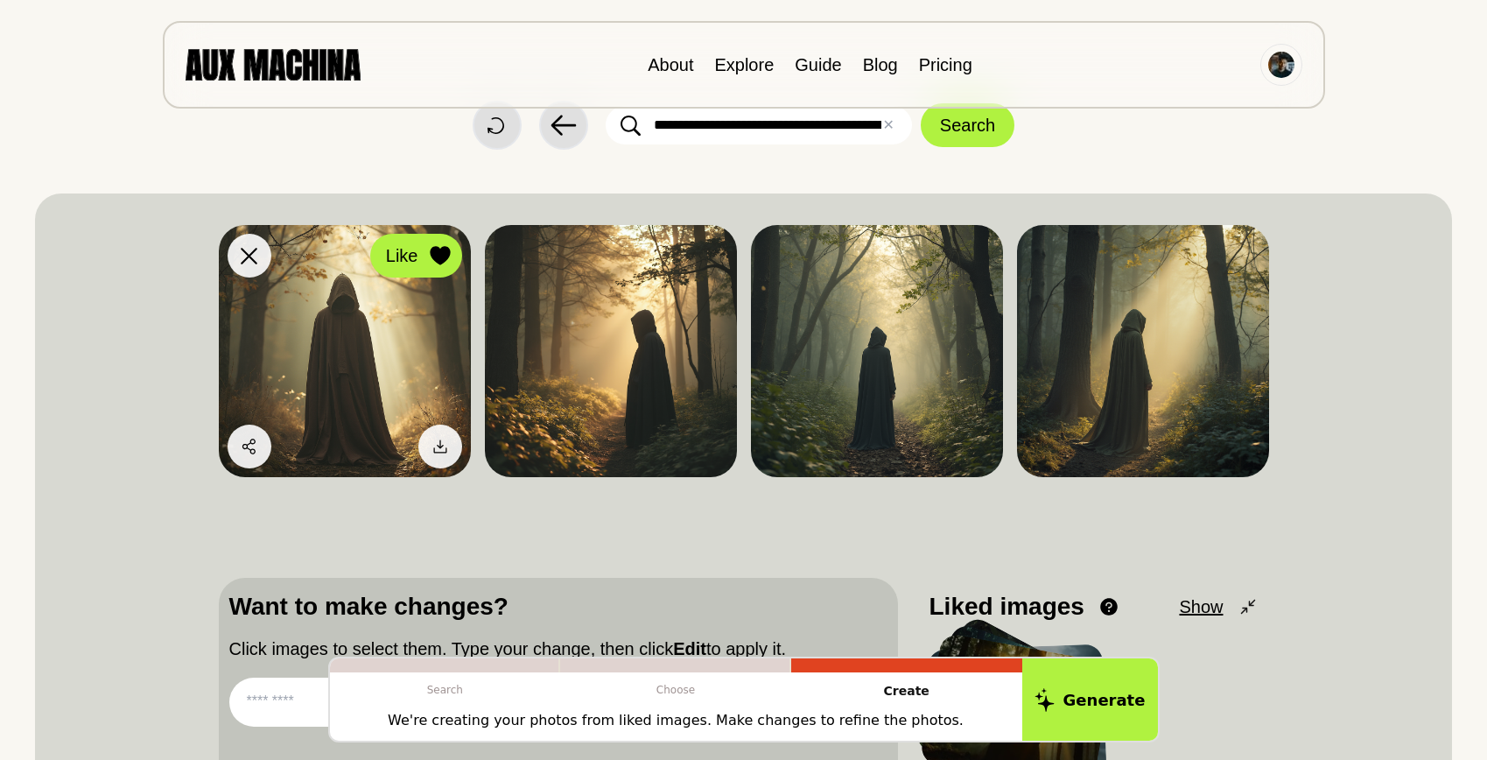
click at [443, 246] on icon at bounding box center [440, 255] width 21 height 19
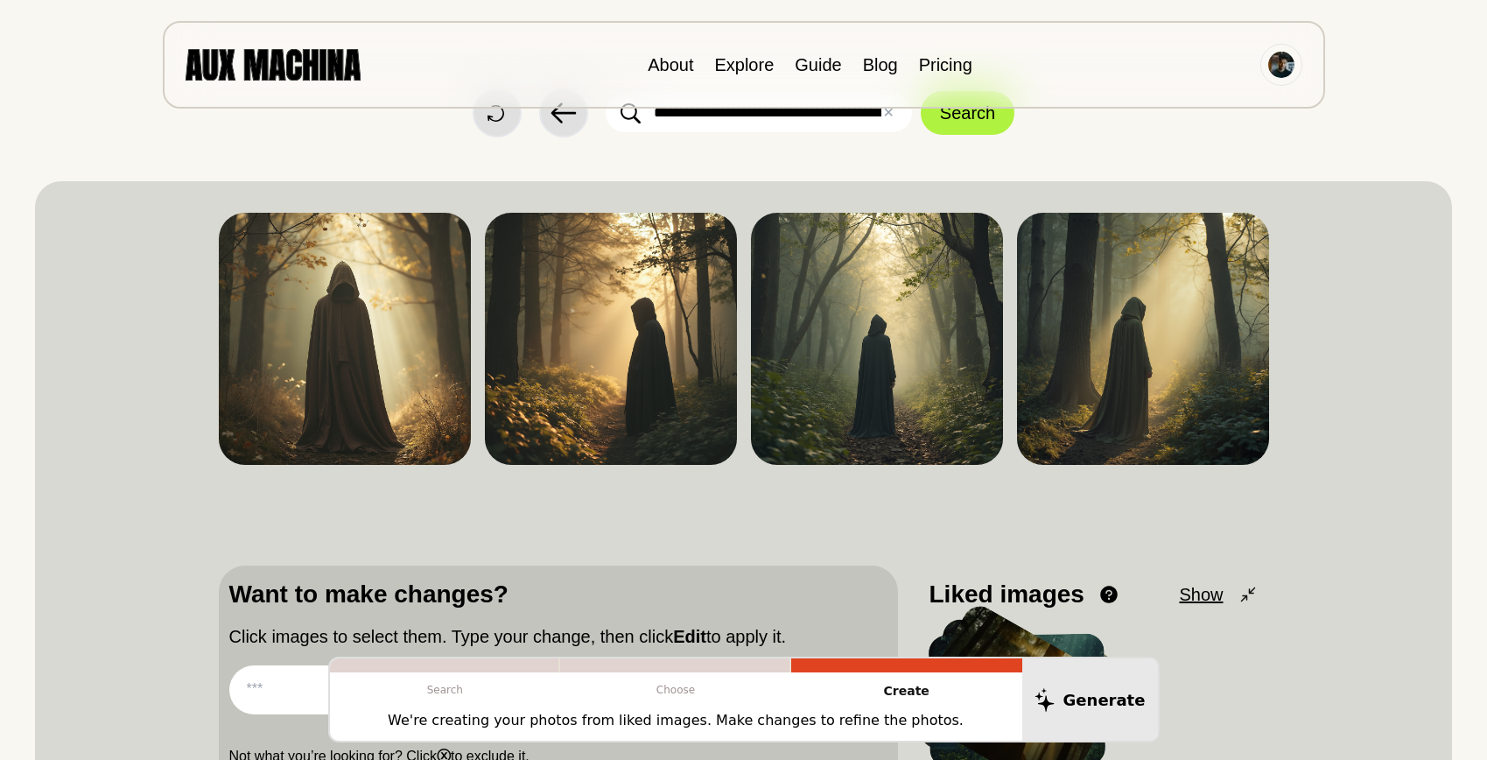
scroll to position [59, 0]
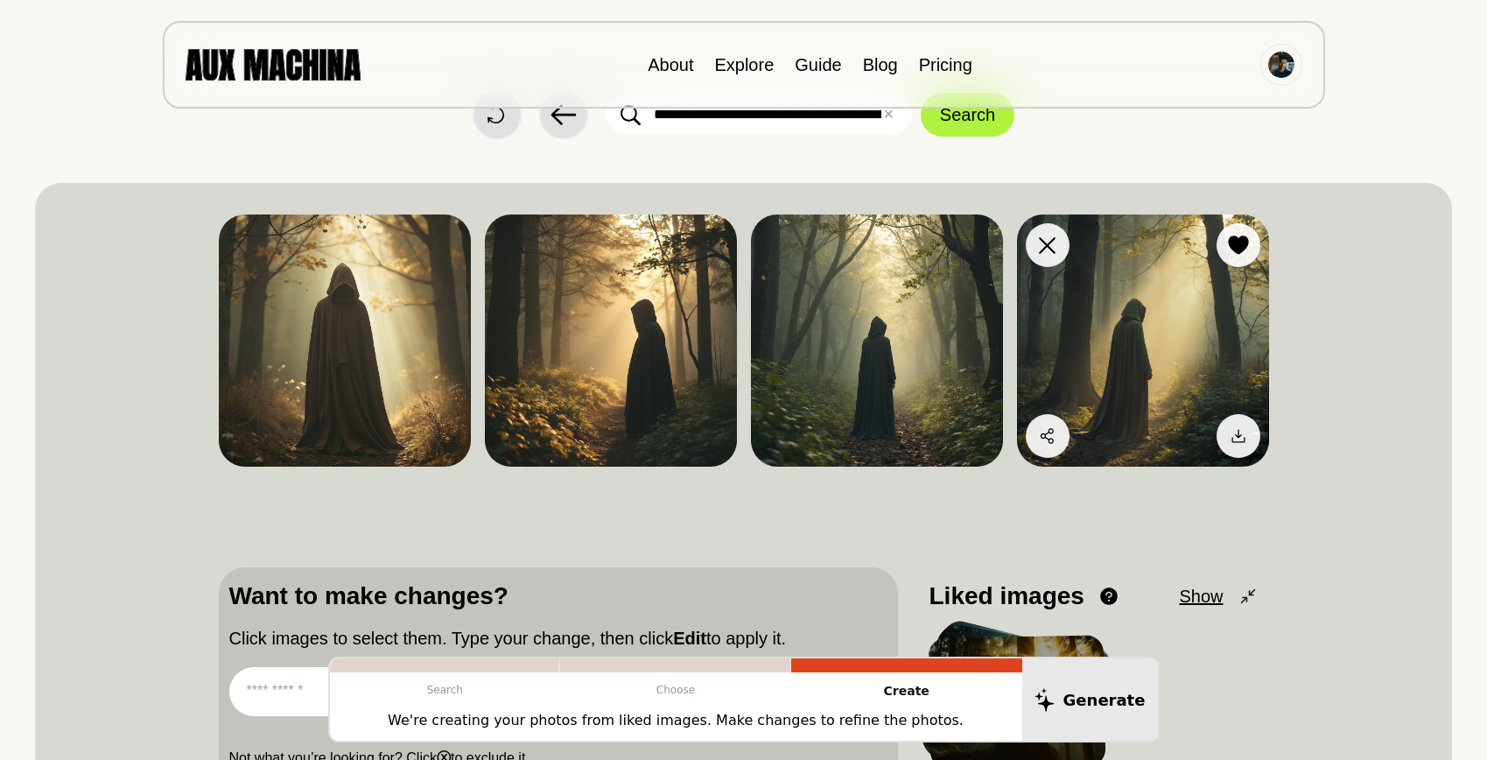
click at [1149, 341] on img at bounding box center [1143, 340] width 252 height 252
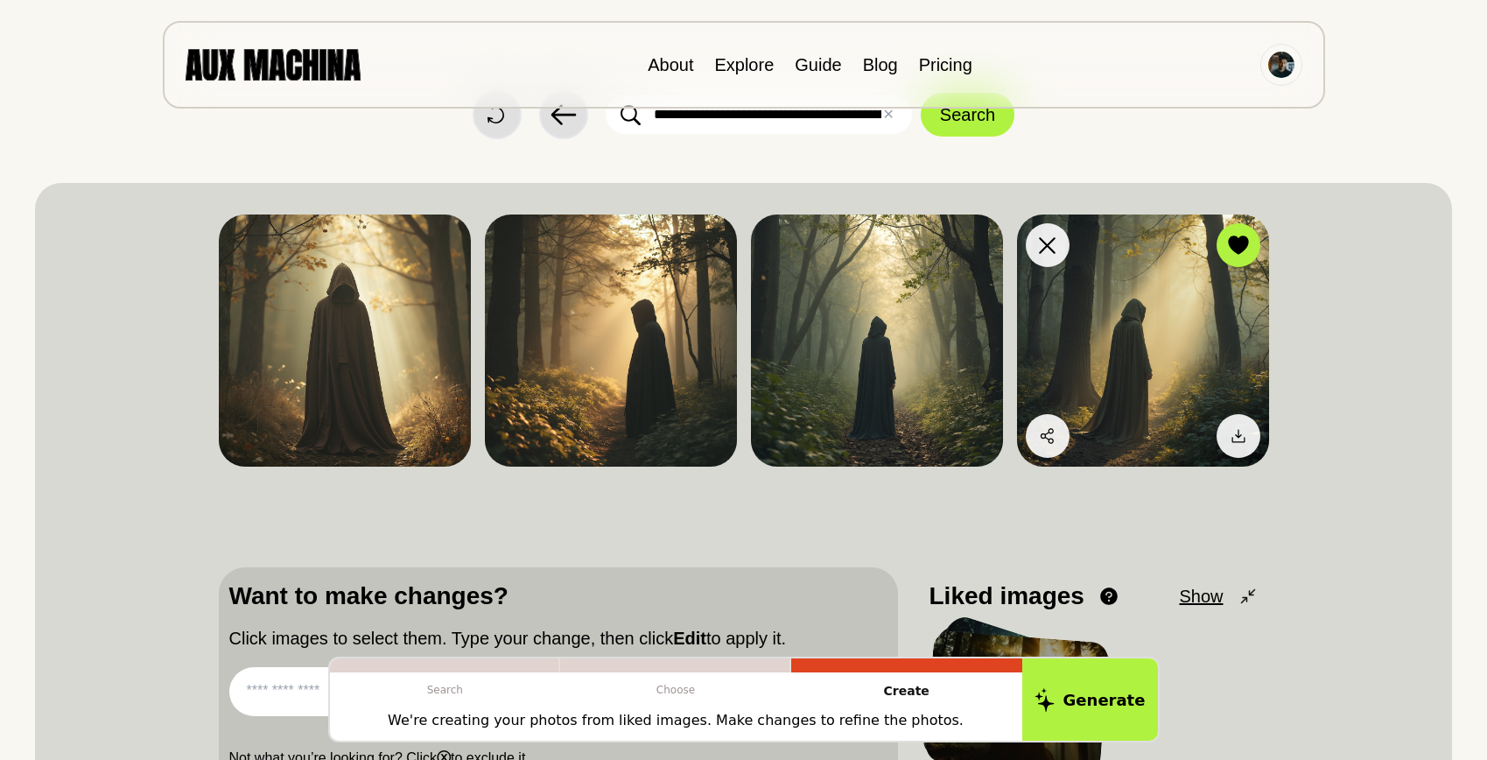
click at [1149, 341] on img at bounding box center [1143, 340] width 252 height 252
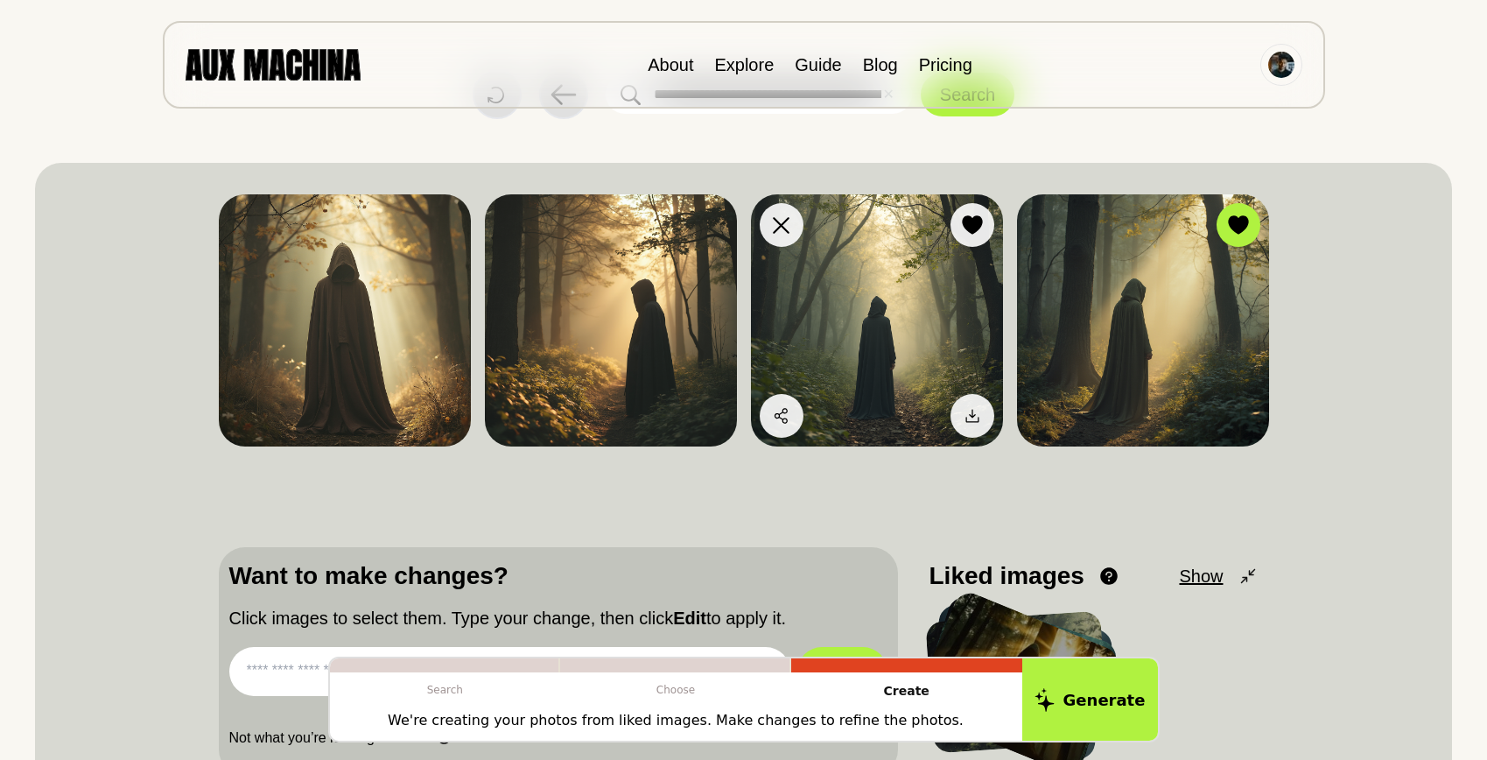
scroll to position [72, 0]
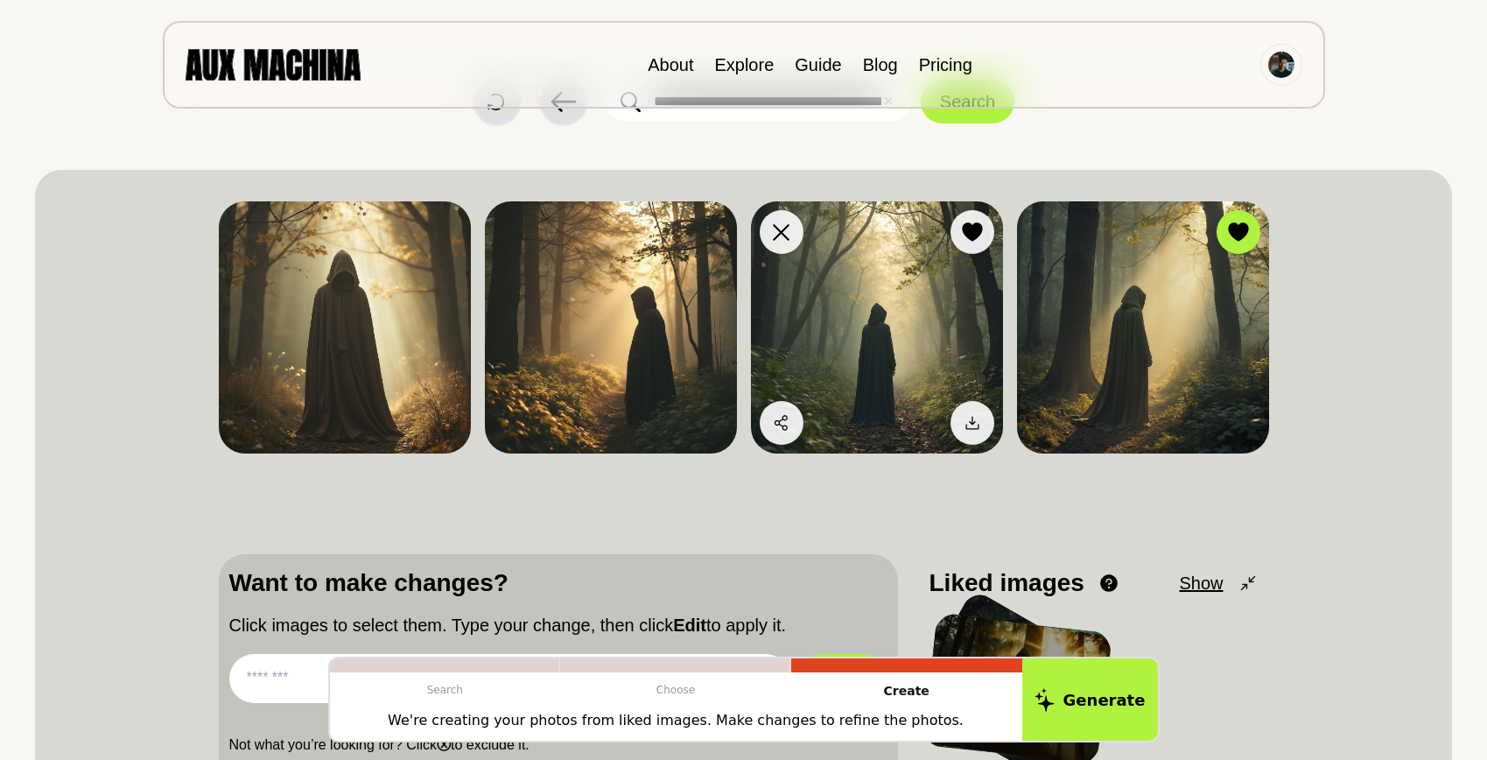
click at [892, 351] on img at bounding box center [877, 327] width 252 height 252
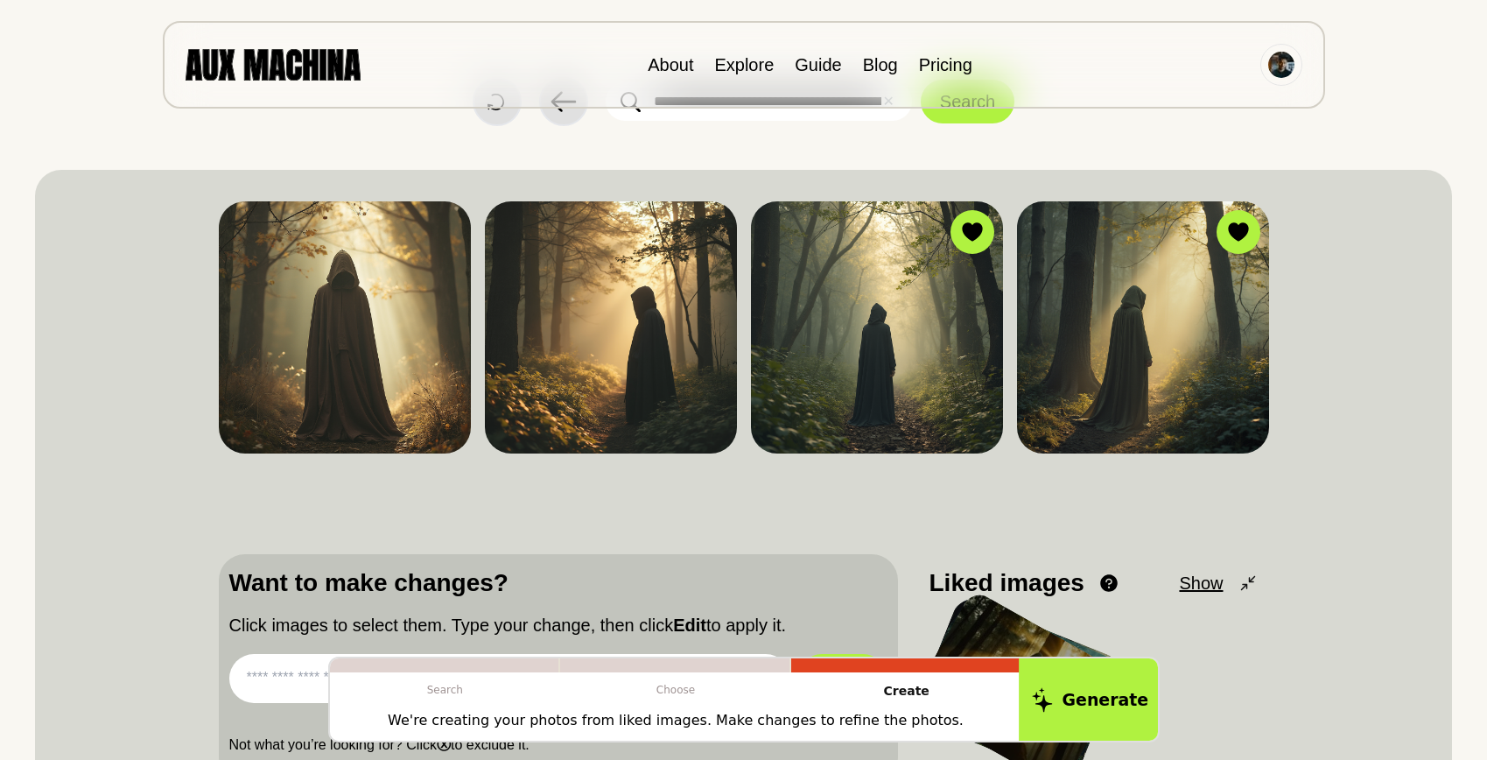
click at [1113, 713] on button "Generate" at bounding box center [1090, 700] width 143 height 87
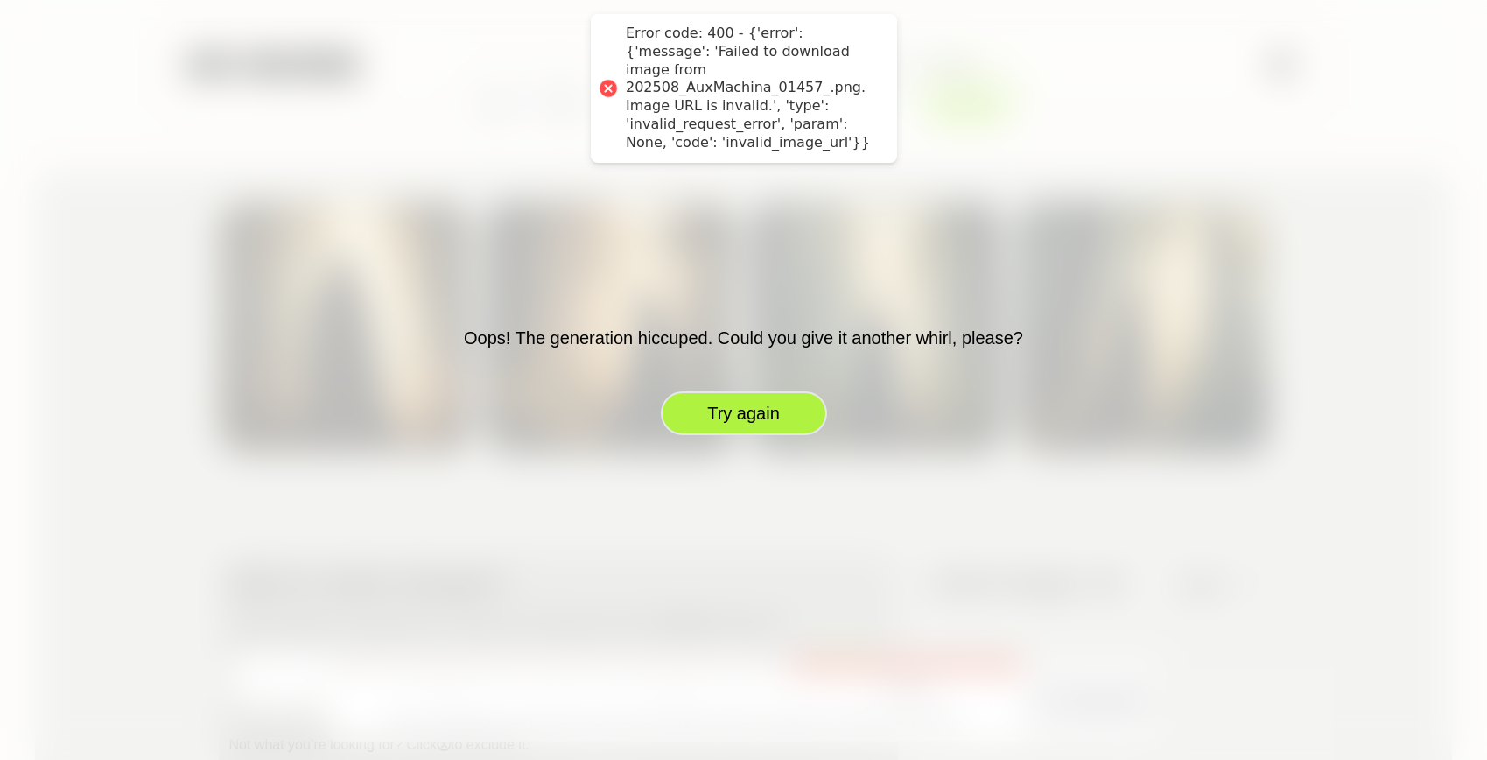
click at [748, 411] on button "Try again" at bounding box center [744, 413] width 166 height 44
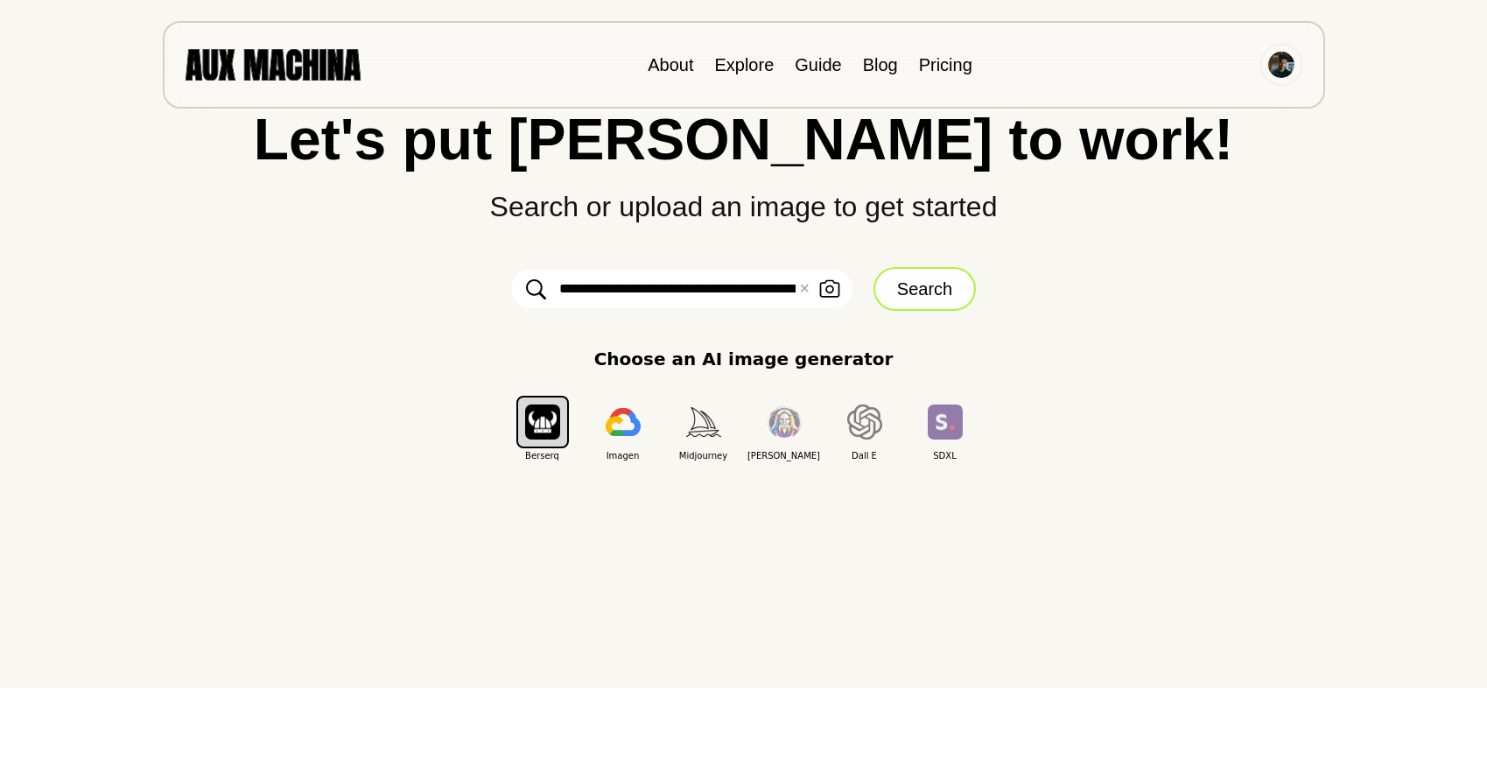
click at [914, 283] on button "Search" at bounding box center [925, 289] width 102 height 44
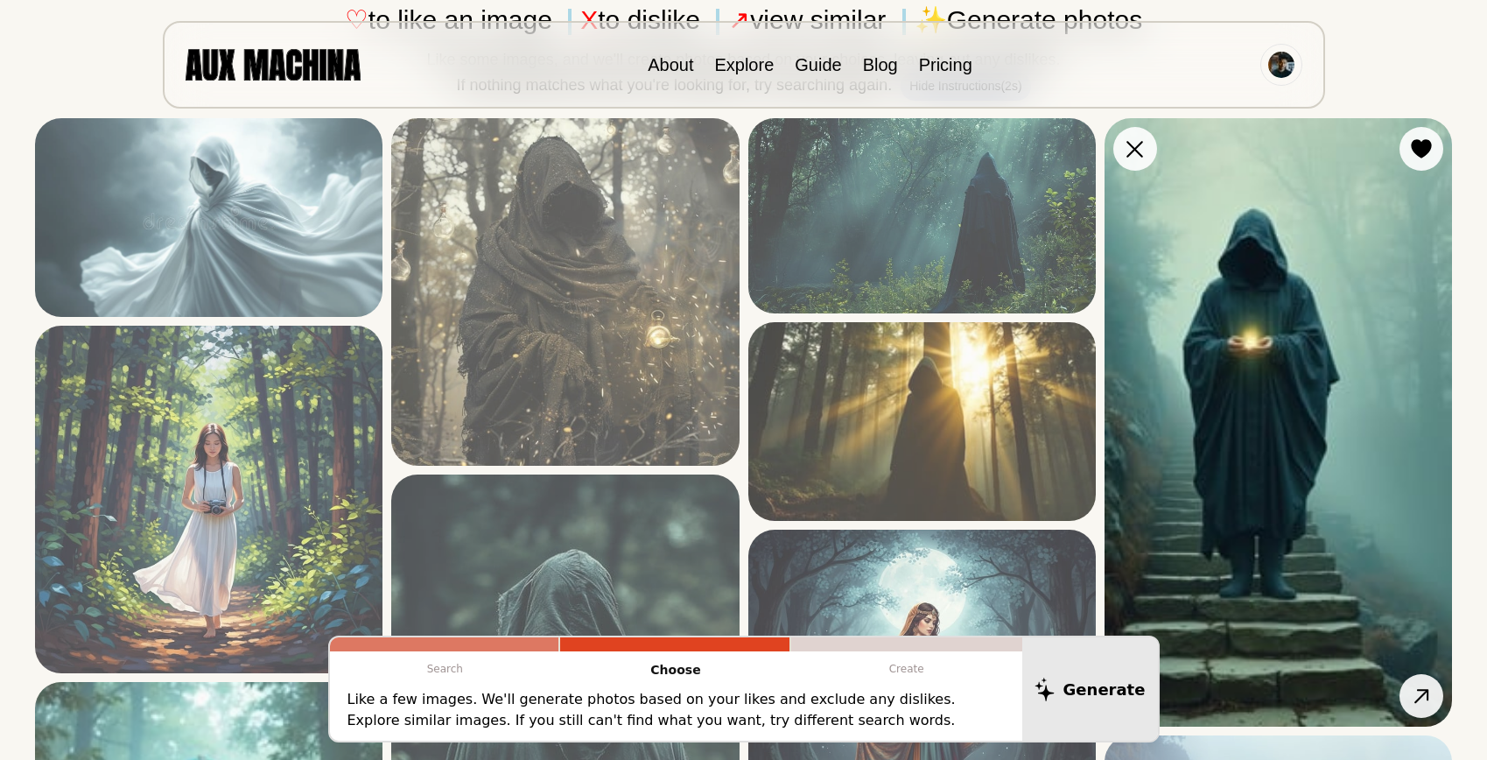
scroll to position [211, 0]
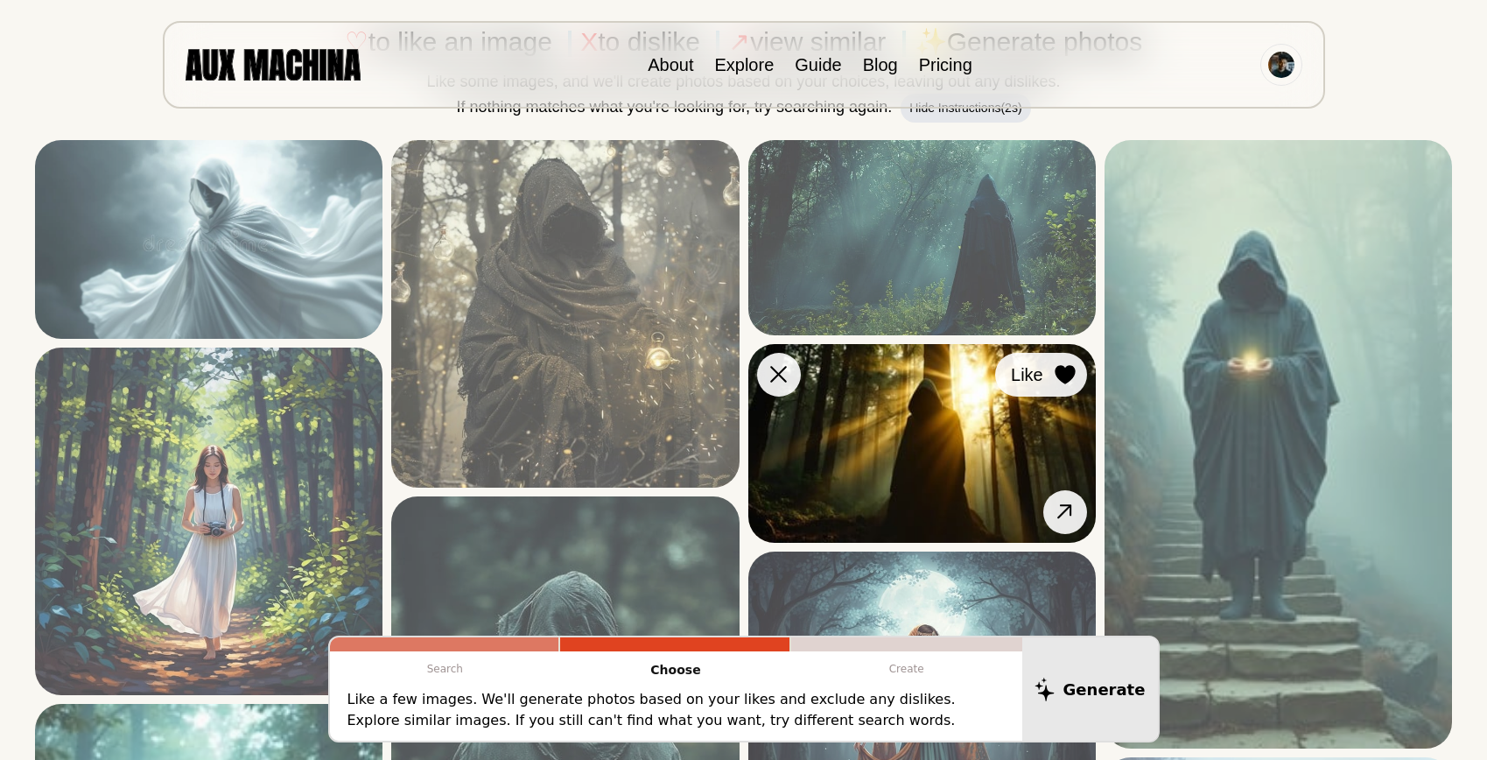
click at [1059, 369] on icon at bounding box center [1065, 374] width 20 height 19
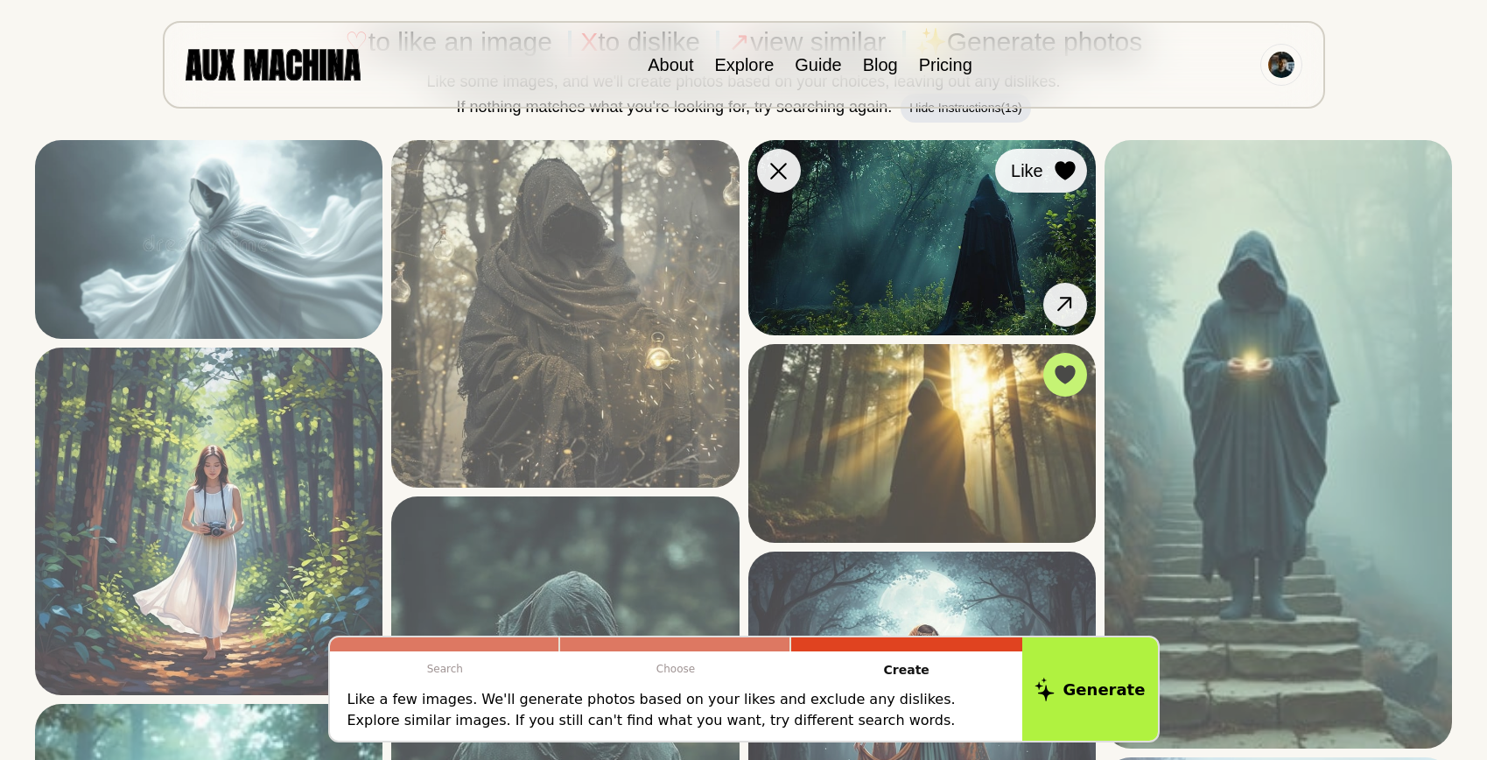
click at [1070, 178] on icon at bounding box center [1065, 170] width 21 height 19
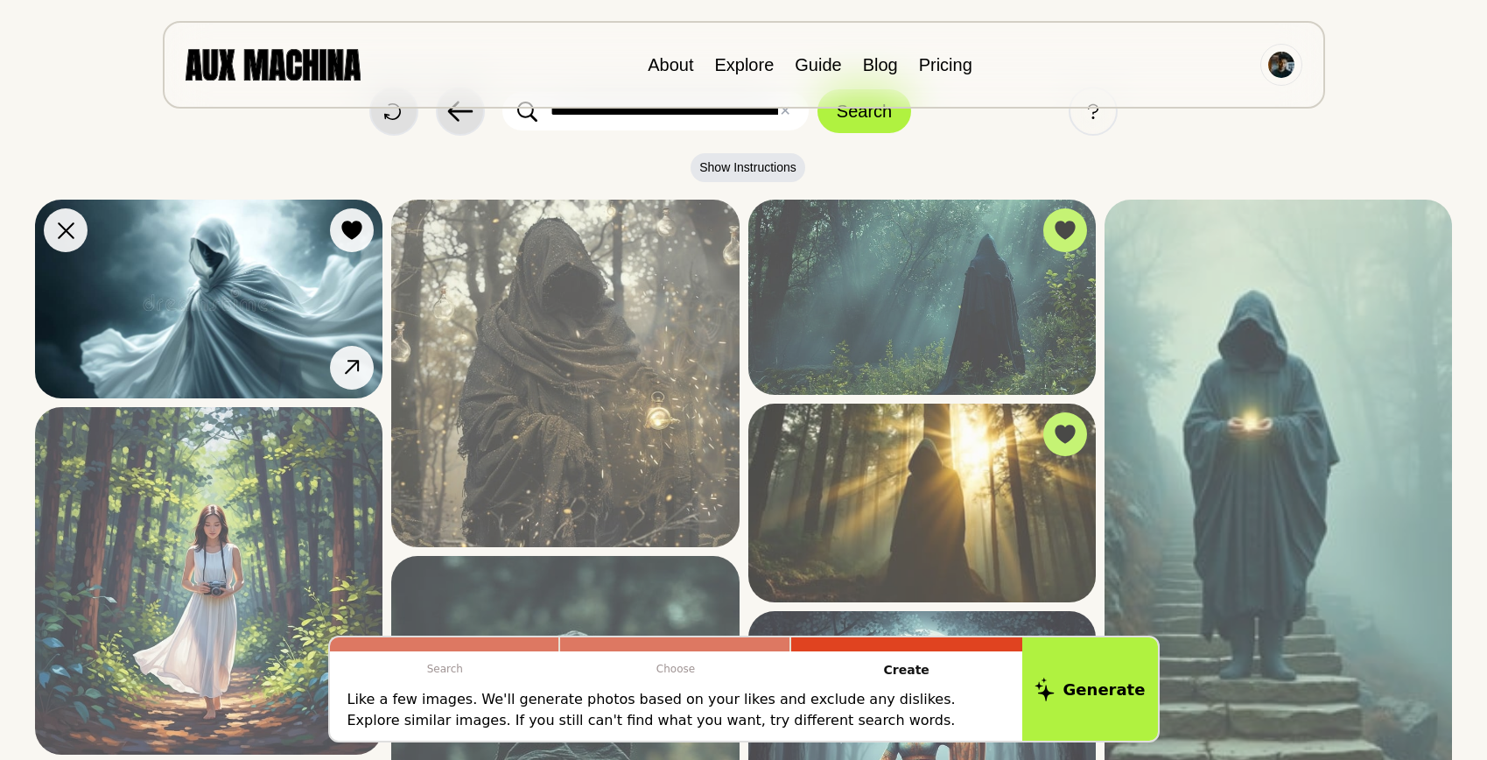
click at [348, 230] on icon at bounding box center [352, 230] width 20 height 19
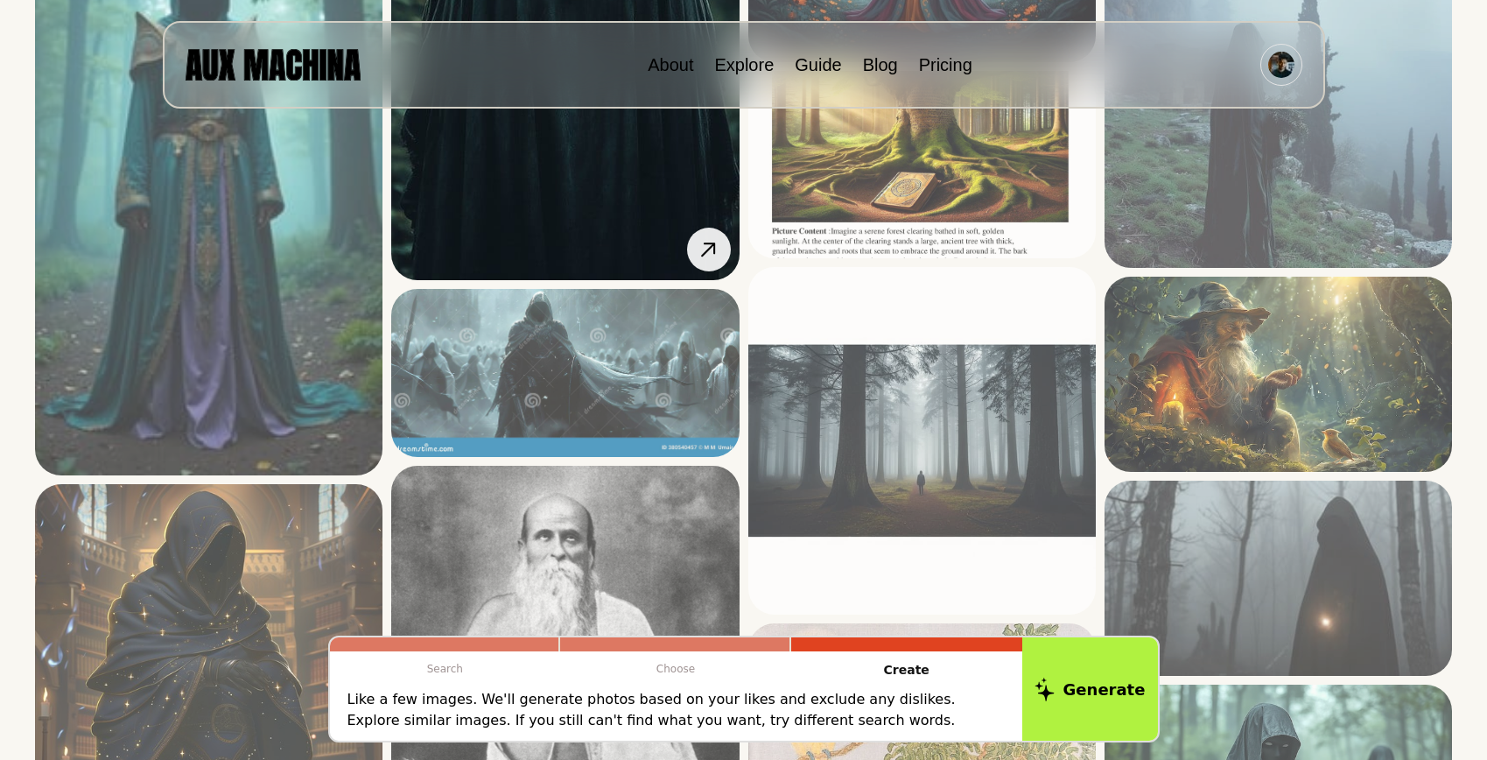
scroll to position [1022, 0]
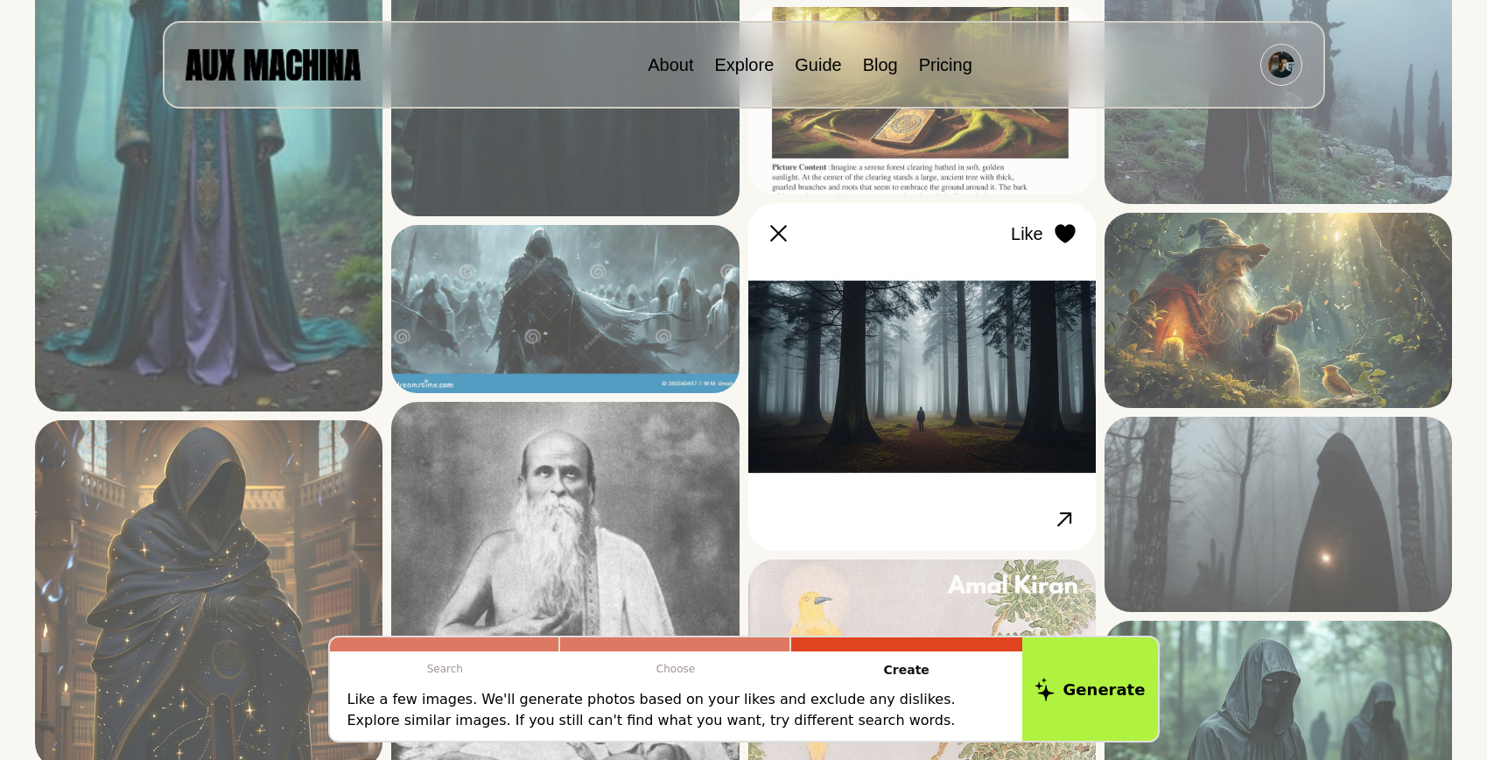
click at [1063, 219] on button "Like" at bounding box center [1041, 234] width 92 height 44
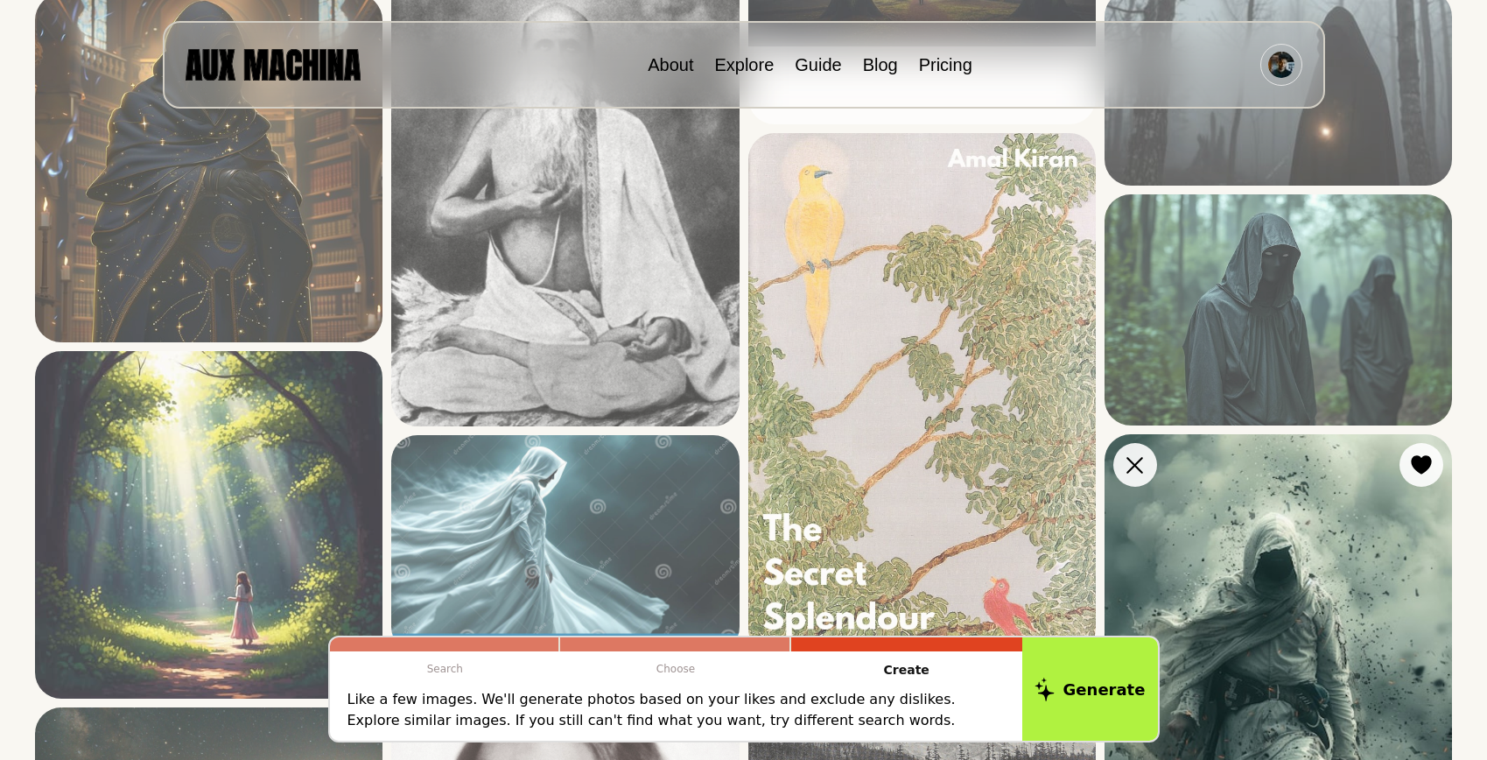
scroll to position [1471, 0]
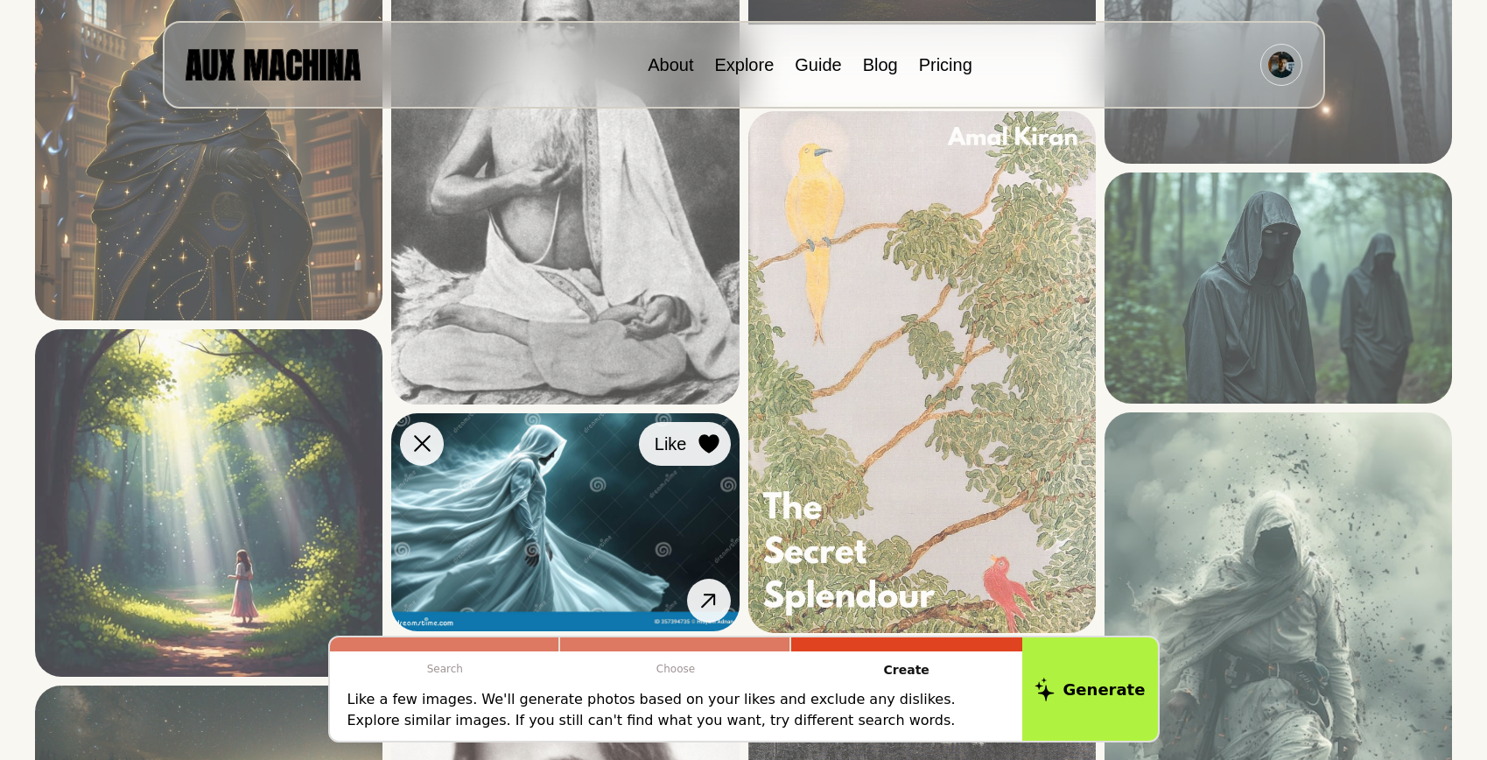
click at [720, 437] on div at bounding box center [709, 444] width 26 height 26
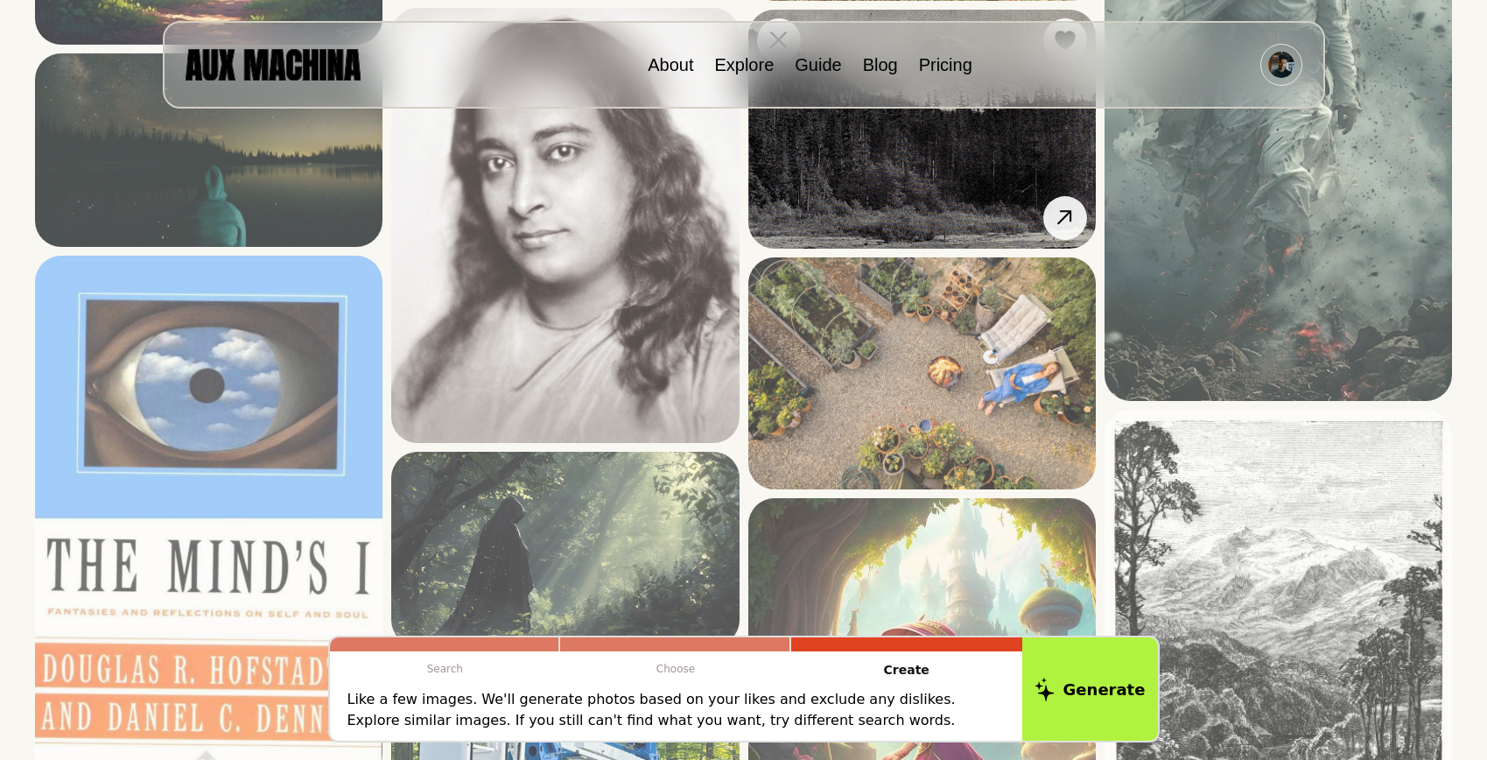
scroll to position [2112, 0]
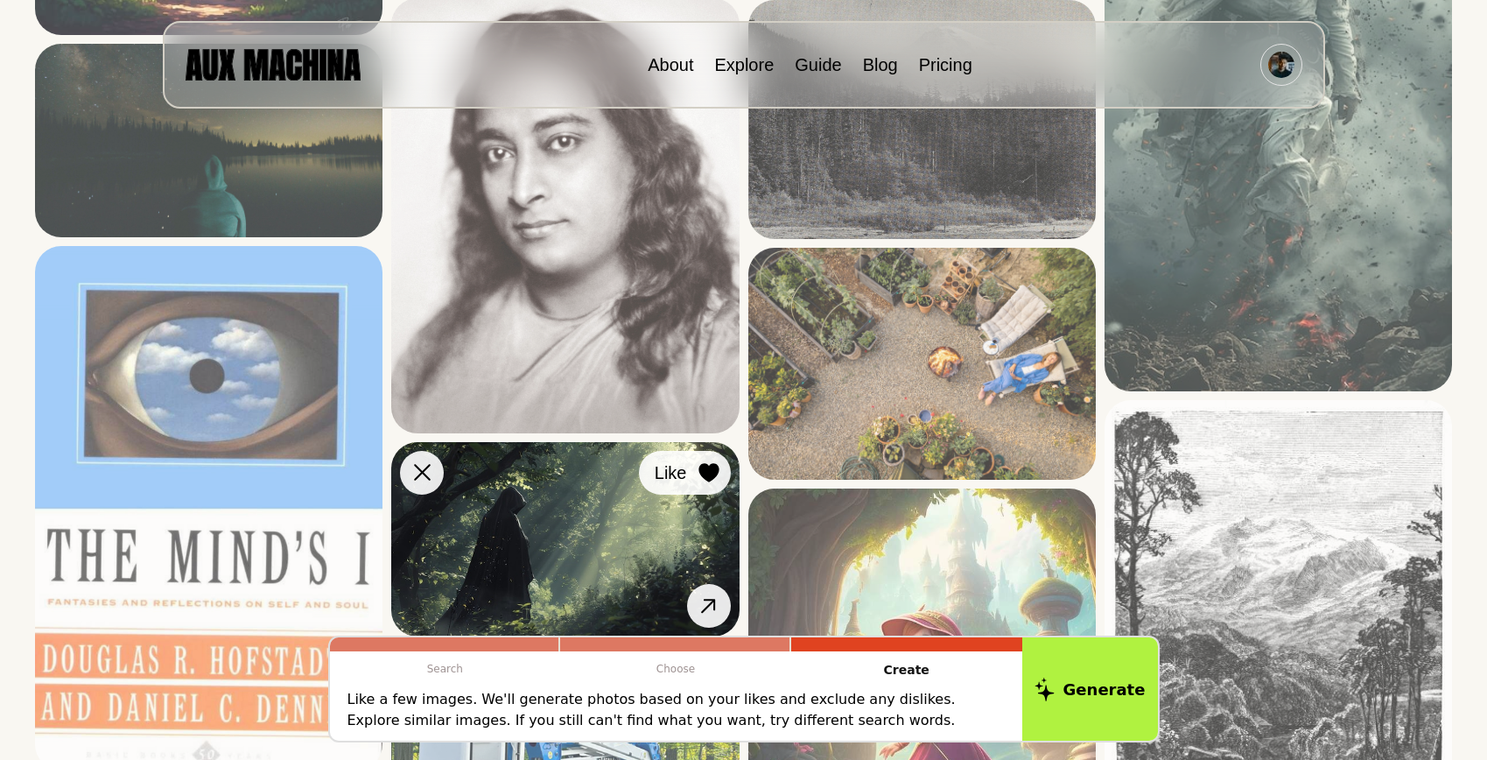
click at [710, 482] on div at bounding box center [709, 473] width 26 height 26
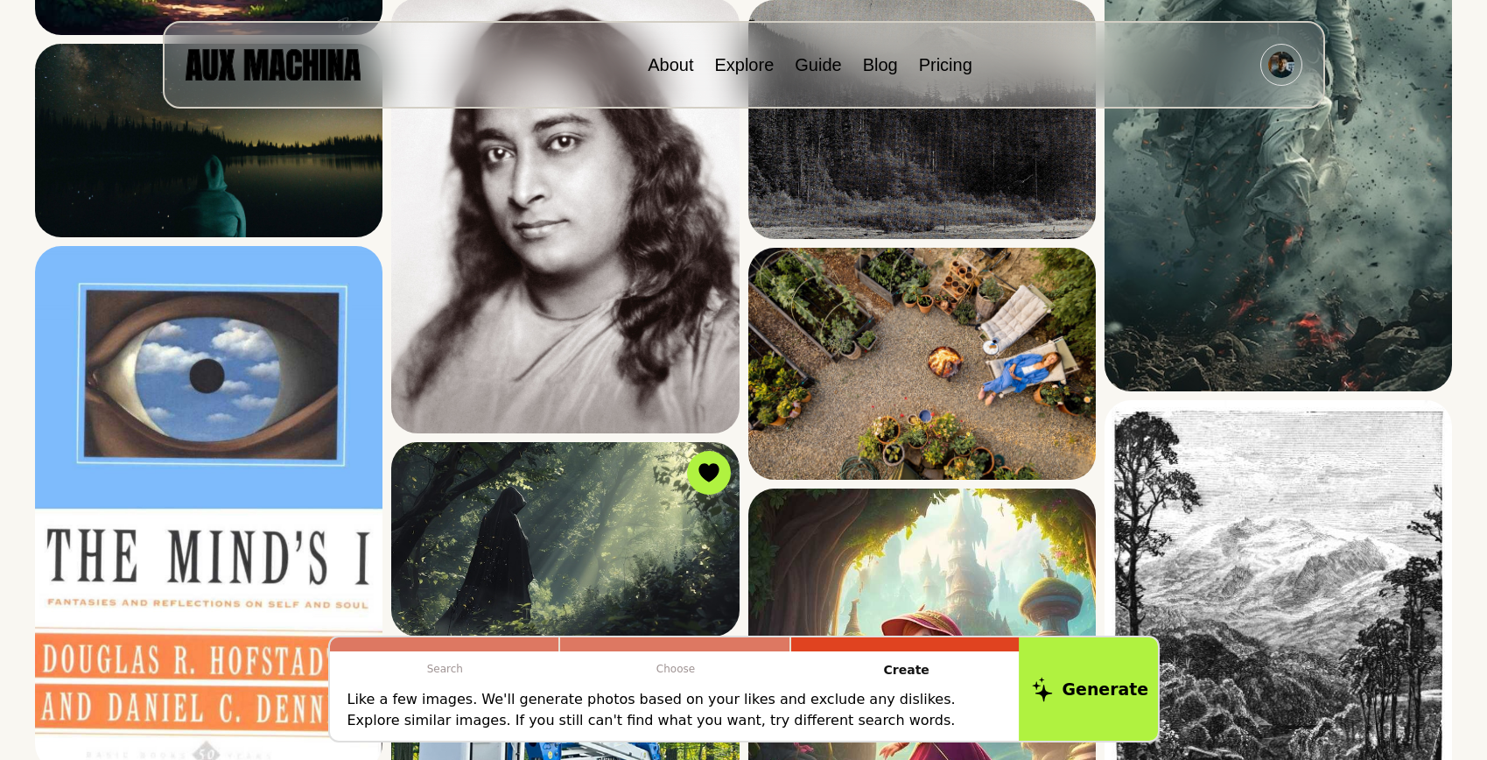
click at [1052, 699] on icon at bounding box center [1041, 689] width 21 height 25
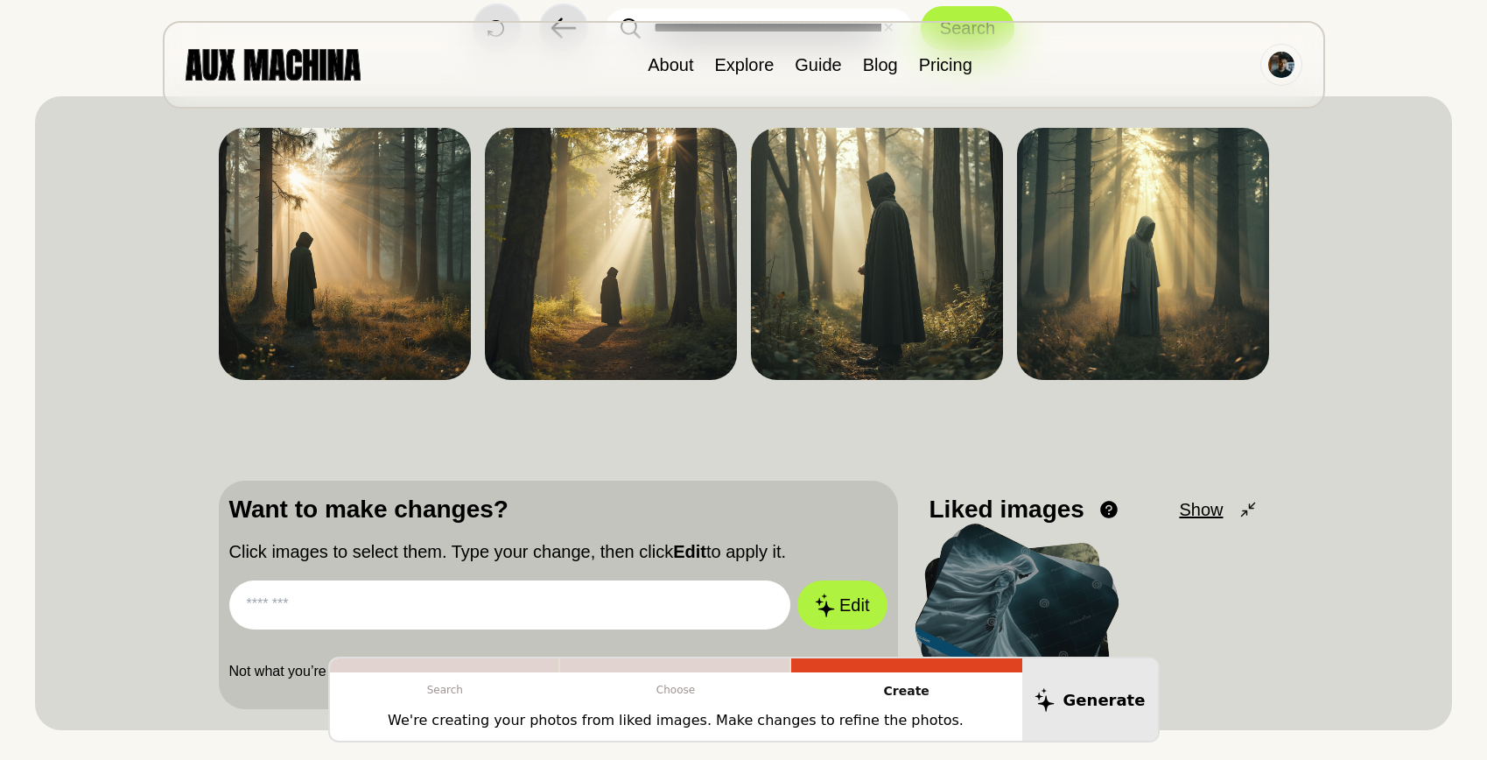
scroll to position [163, 0]
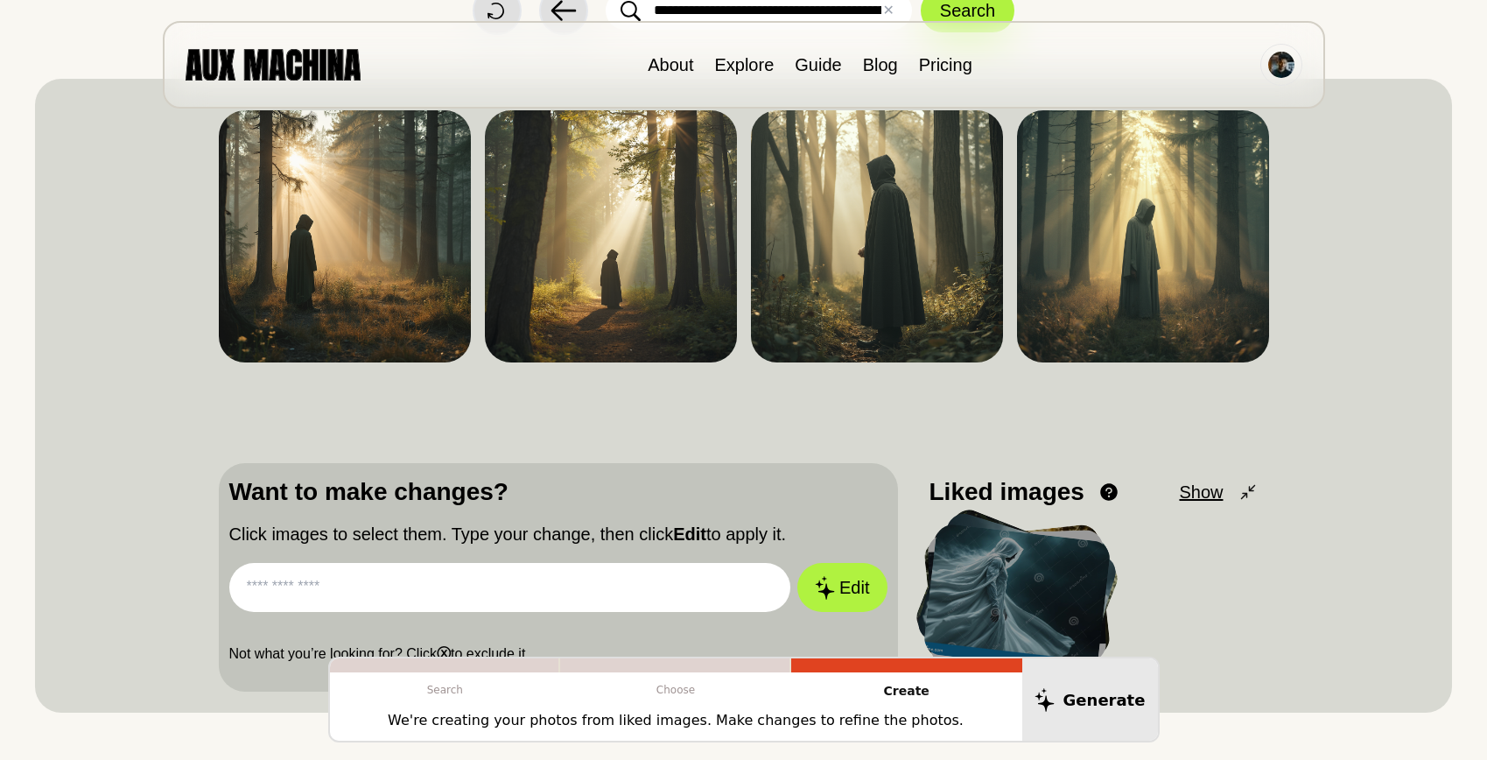
click at [918, 689] on p "Create" at bounding box center [906, 691] width 231 height 38
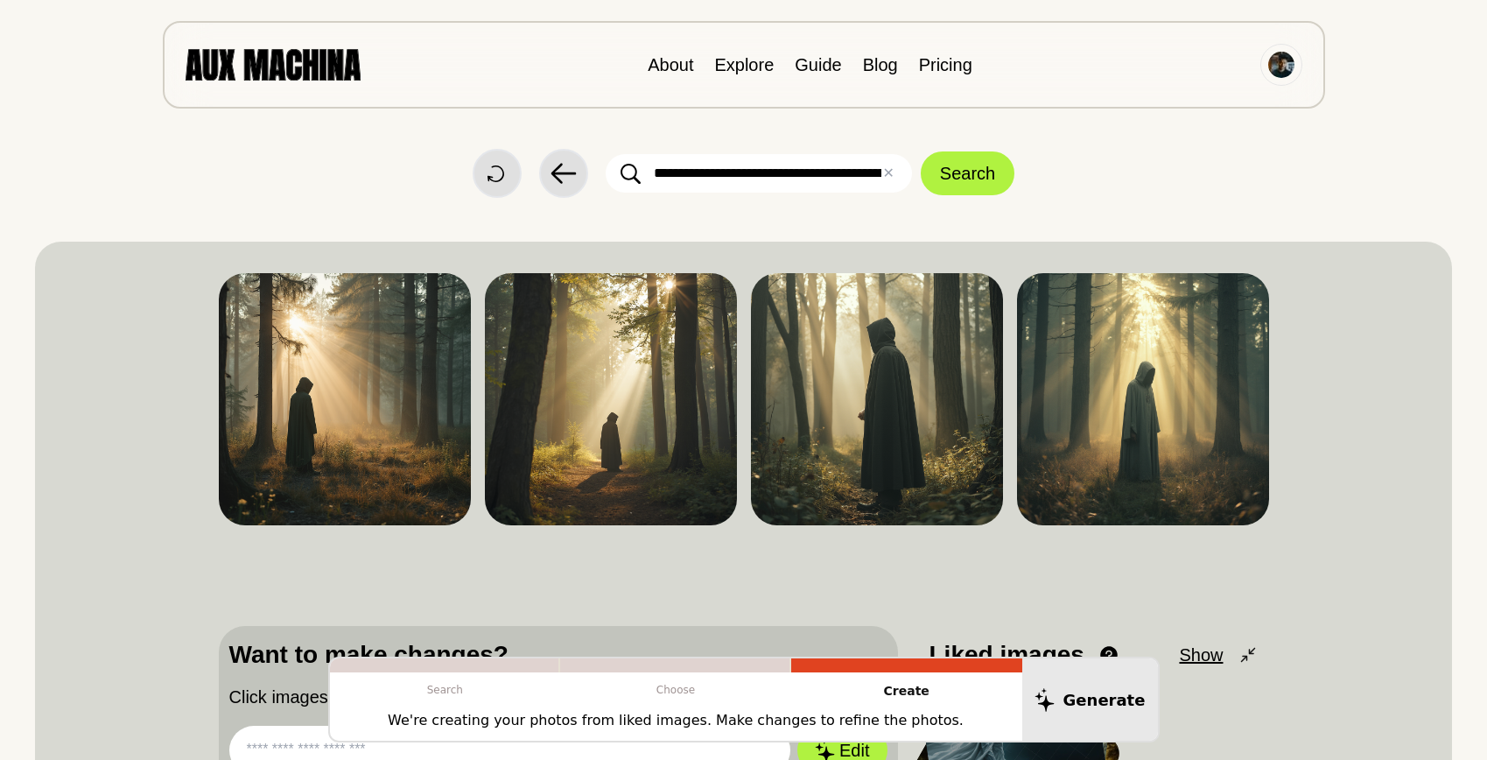
scroll to position [0, 0]
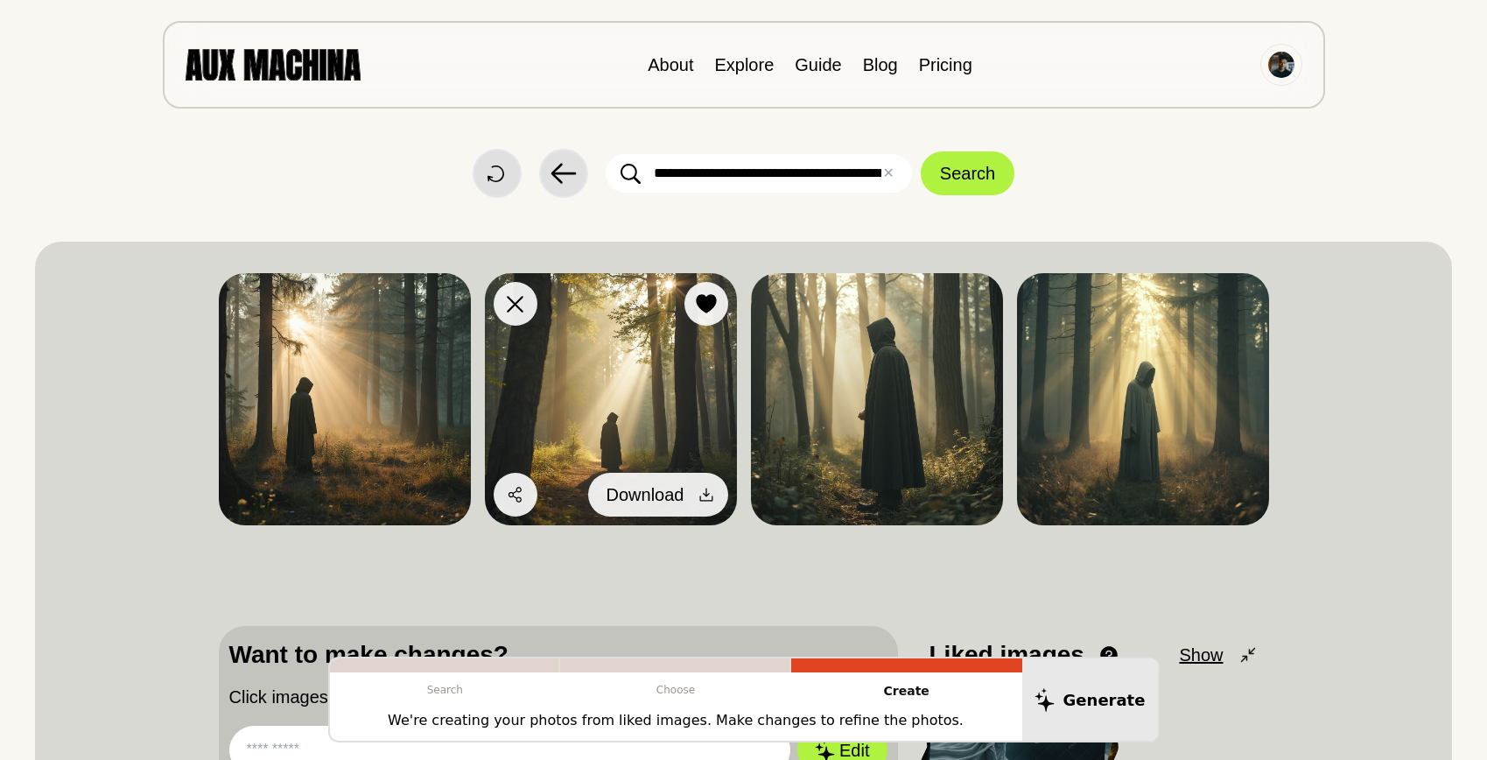
click at [709, 487] on icon at bounding box center [707, 495] width 18 height 18
click at [705, 500] on icon at bounding box center [707, 495] width 18 height 18
click at [647, 498] on span "Download" at bounding box center [646, 494] width 78 height 26
